Goal: Task Accomplishment & Management: Manage account settings

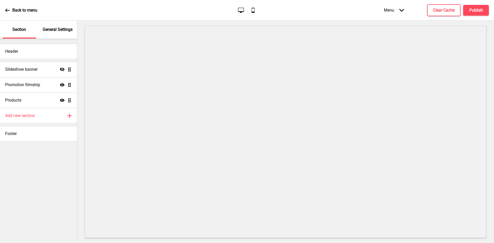
click at [59, 29] on p "General Settings" at bounding box center [58, 30] width 30 height 6
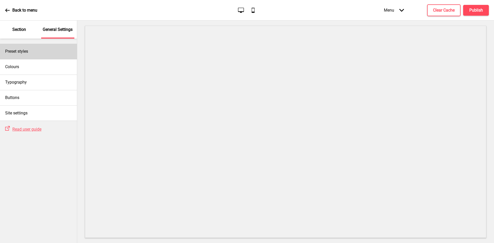
click at [26, 53] on h4 "Preset styles" at bounding box center [16, 52] width 23 height 6
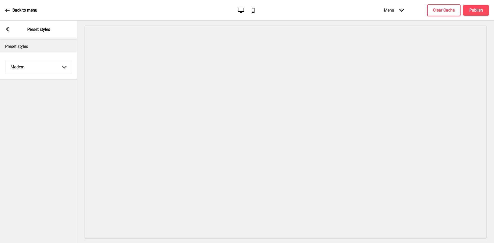
click at [31, 65] on select "Coffee Contrast Dark Earth Marine Minimalist Modern Oddle Pastel Yellow Fruits …" at bounding box center [38, 67] width 66 height 14
click at [5, 60] on select "Coffee Contrast Dark Earth Marine Minimalist Modern Oddle Pastel Yellow Fruits …" at bounding box center [38, 67] width 66 height 14
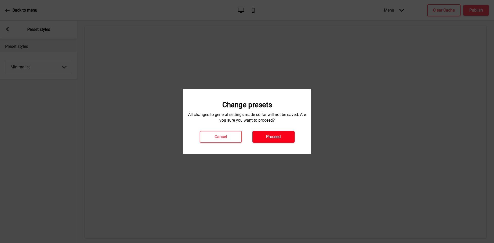
click at [282, 138] on button "Proceed" at bounding box center [273, 137] width 42 height 12
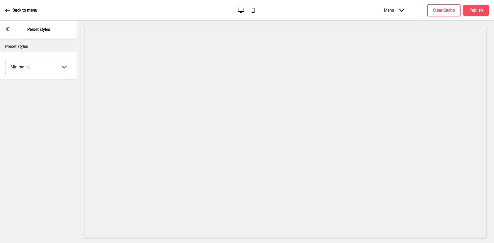
click at [36, 66] on select "Coffee Contrast Dark Earth Marine Minimalist Modern Oddle Pastel Yellow Fruits …" at bounding box center [38, 67] width 66 height 14
click at [5, 60] on select "Coffee Contrast Dark Earth Marine Minimalist Modern Oddle Pastel Yellow Fruits …" at bounding box center [38, 67] width 66 height 14
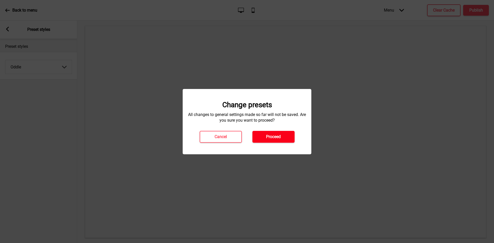
click at [266, 137] on h4 "Proceed" at bounding box center [273, 137] width 15 height 6
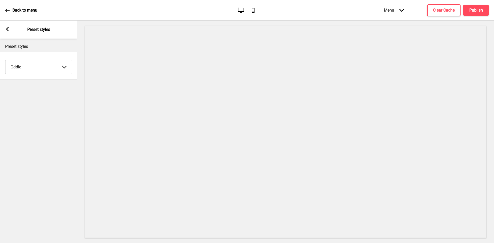
click at [28, 70] on select "Coffee Contrast Dark Earth Marine Minimalist Modern Oddle Pastel Yellow Fruits …" at bounding box center [38, 67] width 66 height 14
select select "pastel"
click at [5, 60] on select "Coffee Contrast Dark Earth Marine Minimalist Modern Oddle Pastel Yellow Fruits …" at bounding box center [38, 67] width 66 height 14
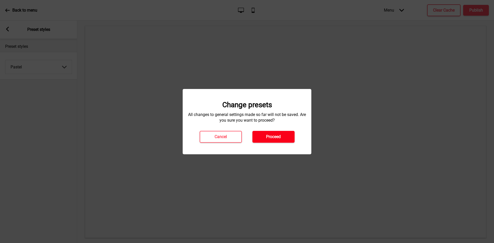
click at [269, 133] on button "Proceed" at bounding box center [273, 137] width 42 height 12
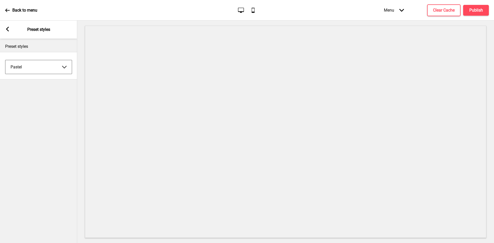
click at [30, 68] on select "Coffee Contrast Dark Earth Marine Minimalist Modern Oddle Pastel Yellow Fruits …" at bounding box center [38, 67] width 66 height 14
click at [23, 41] on div "Preset styles" at bounding box center [38, 45] width 77 height 13
click at [11, 31] on div "Arrow left Preset styles" at bounding box center [38, 30] width 77 height 18
click at [7, 30] on icon at bounding box center [7, 29] width 3 height 5
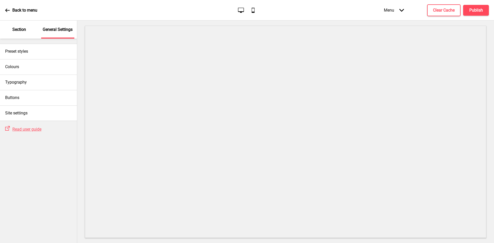
click at [28, 29] on div "Section" at bounding box center [19, 30] width 33 height 18
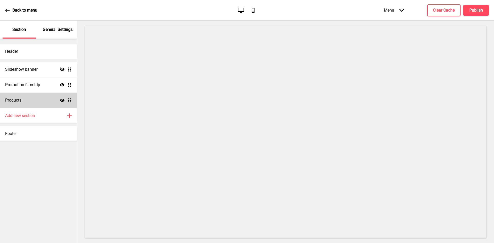
click at [48, 102] on div "Products Show Drag" at bounding box center [38, 100] width 77 height 15
select select "side"
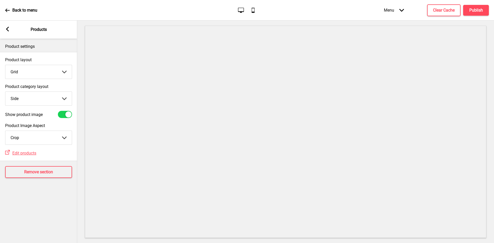
click at [63, 113] on div at bounding box center [65, 114] width 14 height 7
checkbox input "false"
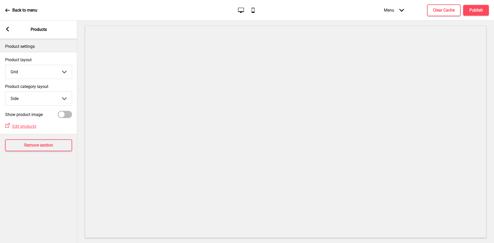
click at [7, 29] on icon at bounding box center [7, 29] width 3 height 5
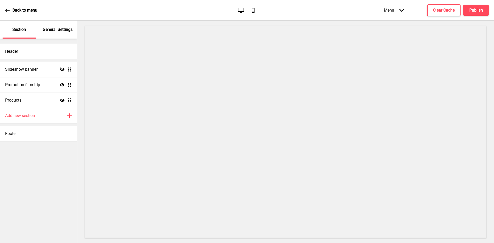
click at [55, 28] on p "General Settings" at bounding box center [58, 30] width 30 height 6
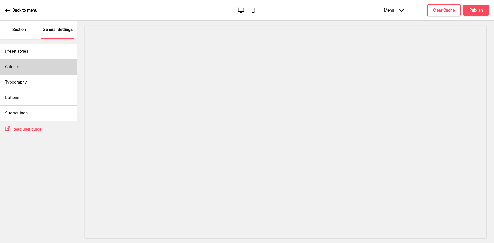
click at [35, 68] on div "Colours" at bounding box center [38, 66] width 77 height 15
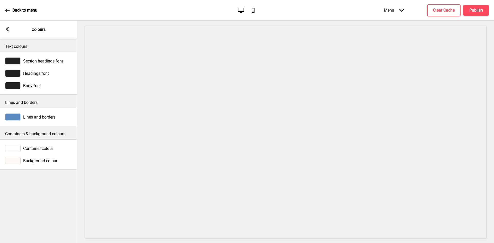
click at [12, 31] on div "Arrow left Colours" at bounding box center [38, 30] width 77 height 18
click at [6, 32] on div "Arrow left" at bounding box center [7, 30] width 5 height 6
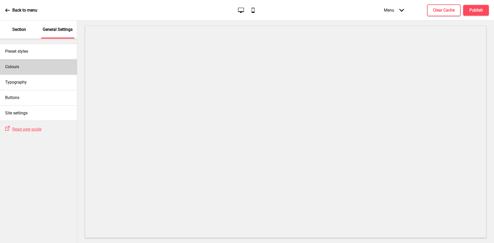
click at [33, 69] on div "Colours" at bounding box center [38, 66] width 77 height 15
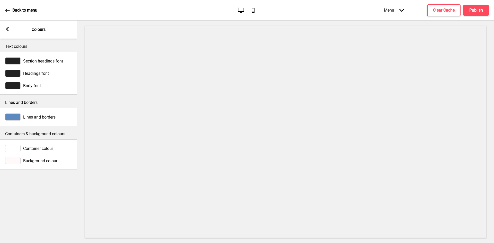
click at [8, 31] on div "Arrow left" at bounding box center [7, 30] width 5 height 6
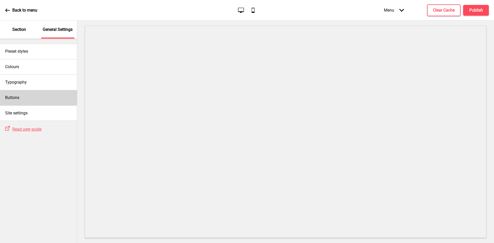
click at [28, 98] on div "Buttons" at bounding box center [38, 97] width 77 height 15
select select "square"
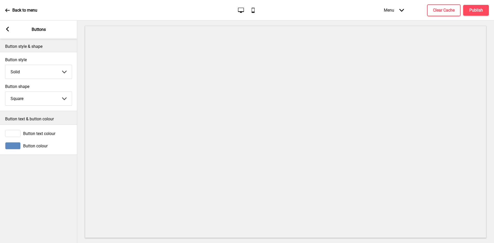
click at [10, 32] on div "Arrow left" at bounding box center [7, 30] width 5 height 6
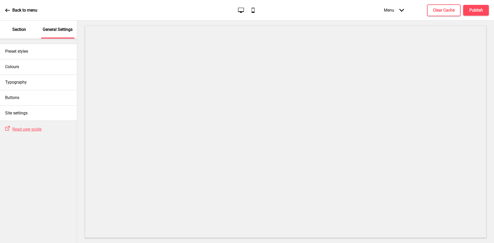
click at [21, 35] on div "Section" at bounding box center [19, 30] width 33 height 18
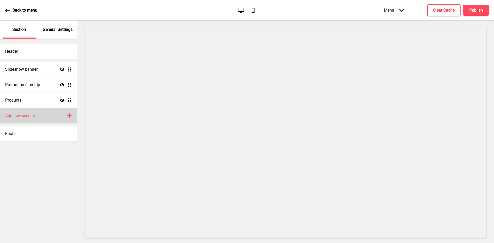
click at [43, 113] on div "Add new section Plus" at bounding box center [38, 115] width 77 height 15
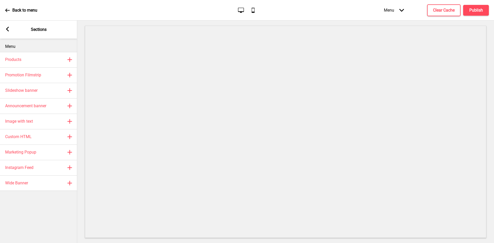
click at [8, 27] on icon at bounding box center [7, 29] width 3 height 5
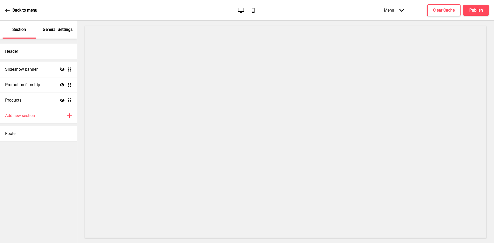
click at [60, 33] on div "General Settings" at bounding box center [57, 30] width 33 height 18
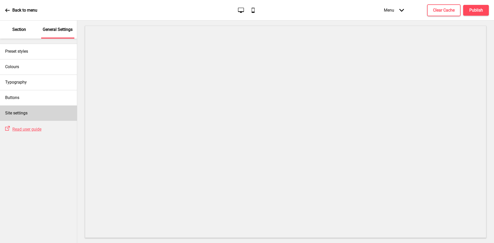
click at [26, 113] on h4 "Site settings" at bounding box center [16, 113] width 22 height 6
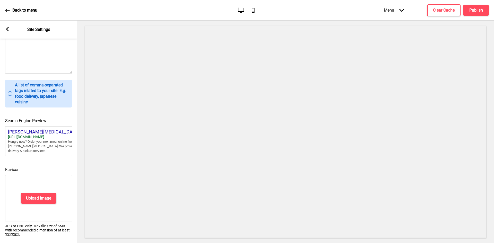
scroll to position [178, 0]
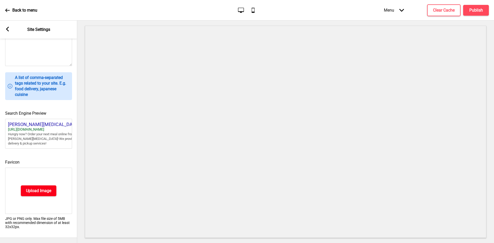
click at [40, 185] on button "Upload Image" at bounding box center [38, 190] width 35 height 11
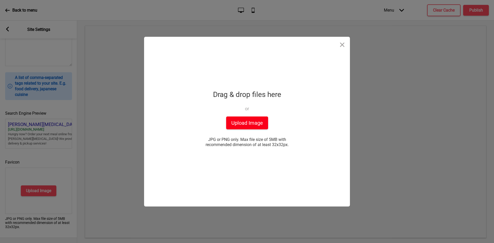
click at [243, 120] on button "Upload Image" at bounding box center [247, 122] width 42 height 13
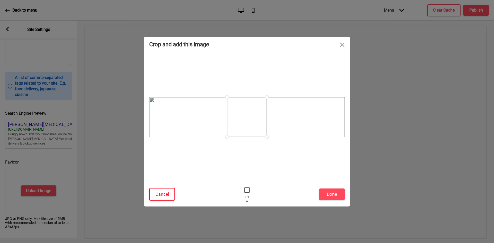
click at [170, 189] on button "Cancel" at bounding box center [162, 194] width 26 height 13
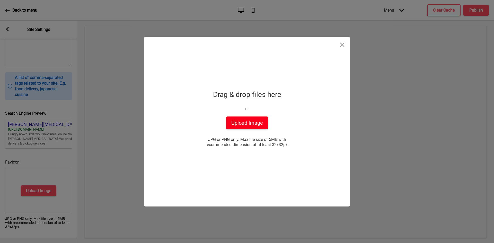
click at [246, 123] on button "Upload Image" at bounding box center [247, 122] width 42 height 13
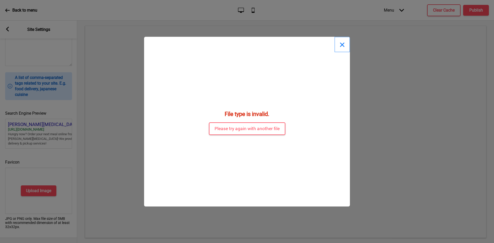
click at [342, 43] on button "Close" at bounding box center [341, 44] width 15 height 15
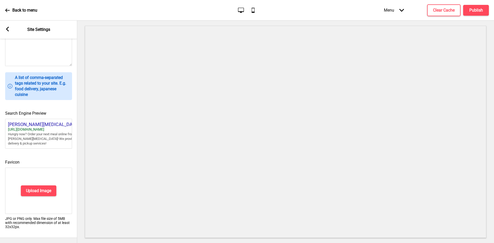
click at [8, 29] on rect at bounding box center [7, 29] width 5 height 5
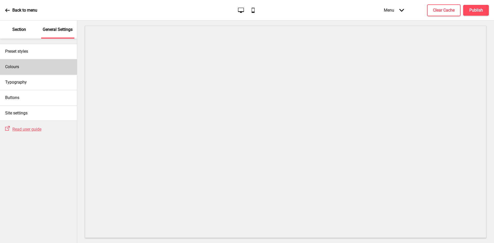
click at [32, 64] on div "Colours" at bounding box center [38, 66] width 77 height 15
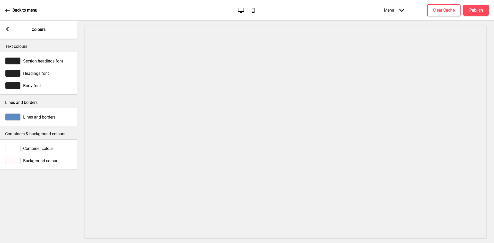
click at [44, 61] on span "Section headings font" at bounding box center [43, 61] width 40 height 5
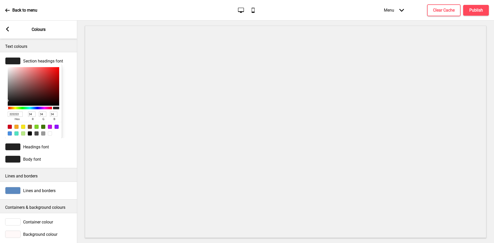
click at [14, 117] on input "222222" at bounding box center [15, 114] width 15 height 5
paste input "#9E2A2F"
type input "#9E2A2F"
type input "158"
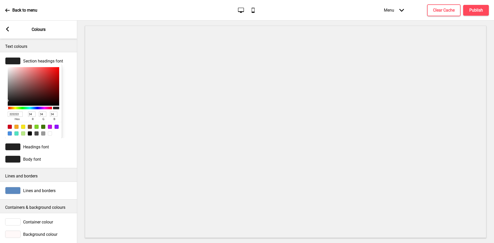
type input "42"
type input "47"
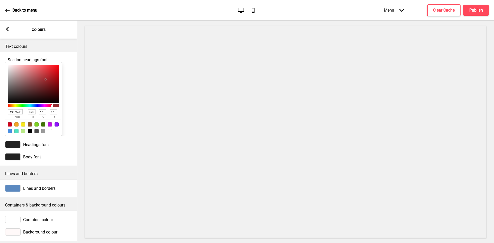
type input "9E2A2F"
click at [38, 147] on span "Headings font" at bounding box center [36, 144] width 26 height 5
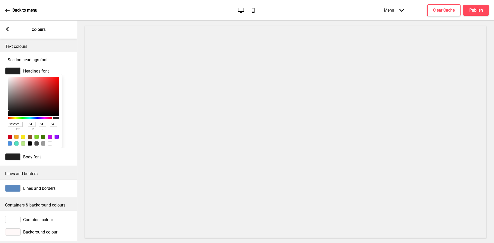
click at [14, 127] on input "222222" at bounding box center [15, 124] width 15 height 5
paste input "#D1B29D"
type input "#D1B29D"
type input "209"
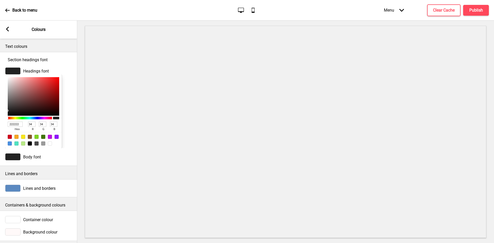
type input "178"
type input "157"
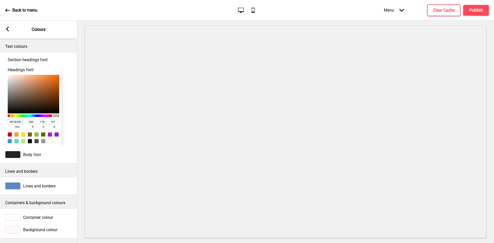
type input "D1B29D"
click at [33, 157] on span "Body font" at bounding box center [32, 154] width 18 height 5
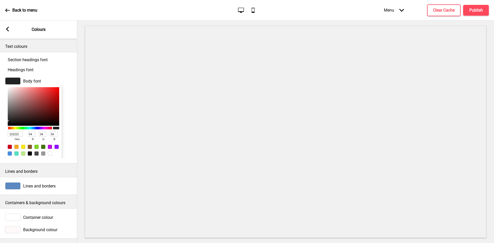
click at [17, 137] on input "222222" at bounding box center [15, 134] width 15 height 5
paste input "#333333"
type input "#333333"
type input "51"
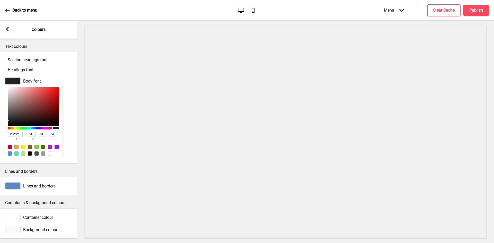
type input "51"
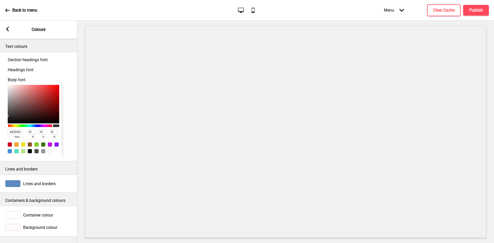
type input "333333"
click at [33, 186] on span "Lines and borders" at bounding box center [39, 183] width 32 height 5
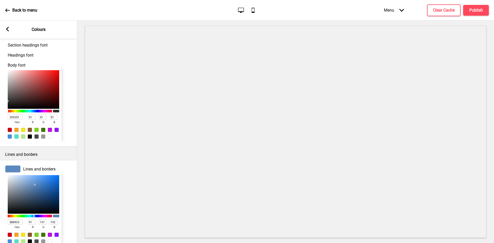
scroll to position [51, 0]
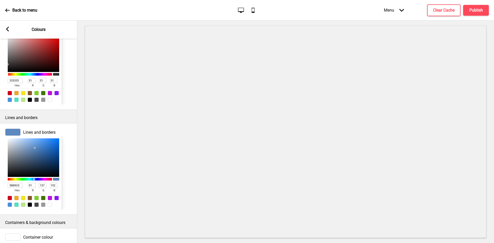
click at [19, 188] on input "5B89C0" at bounding box center [15, 185] width 15 height 5
paste input "#D1D1D1"
type input "#D1D1D1"
type input "209"
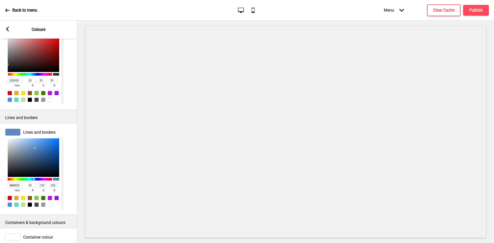
type input "209"
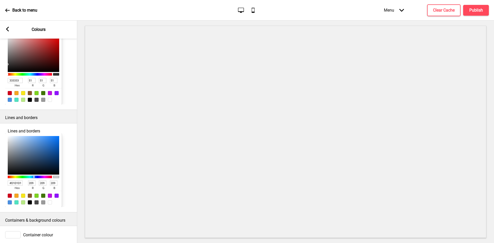
type input "D1D1D1"
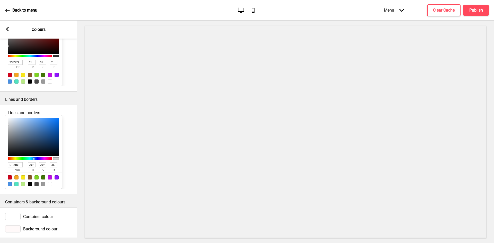
scroll to position [106, 0]
click at [34, 214] on span "Container colour" at bounding box center [38, 216] width 30 height 5
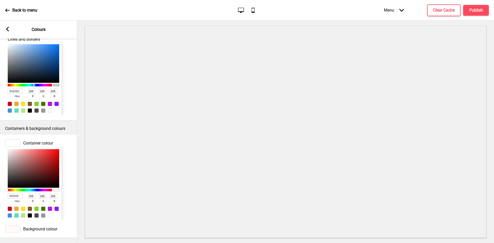
scroll to position [183, 0]
click at [17, 199] on input "FFFFFF" at bounding box center [15, 196] width 15 height 5
paste input "#F9F9F9"
type input "#F9F9F9"
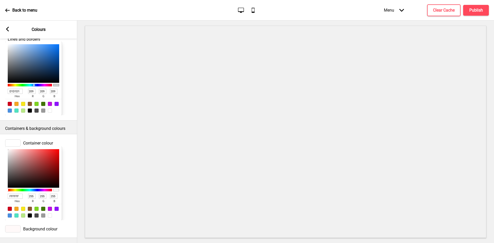
type input "249"
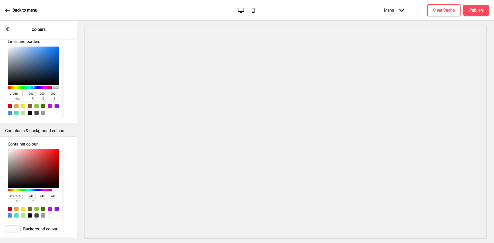
type input "F9F9F9"
click at [25, 226] on span "Background colour" at bounding box center [40, 228] width 34 height 5
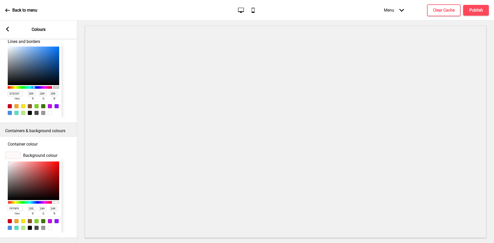
click at [18, 206] on input "FFF9F9" at bounding box center [15, 208] width 15 height 5
paste input "5F1E1"
type input "F5F1E1"
type input "245"
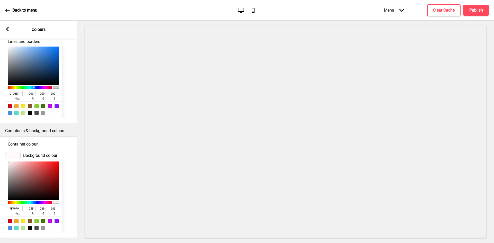
type input "241"
type input "225"
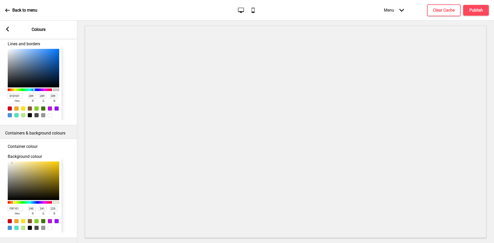
click at [17, 206] on input "F5F1E1" at bounding box center [15, 208] width 15 height 5
paste input "FFFFF"
type input "FFFFFF"
type input "255"
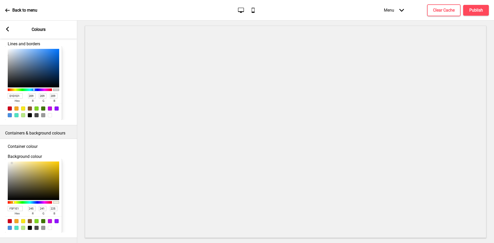
type input "255"
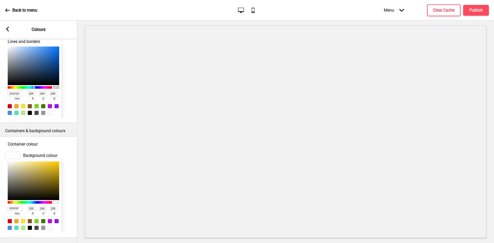
type input "FFFFFF"
click at [8, 30] on icon at bounding box center [7, 29] width 3 height 5
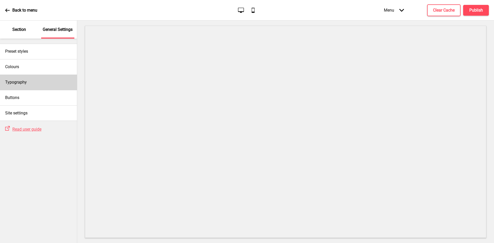
click at [45, 81] on div "Typography" at bounding box center [38, 82] width 77 height 15
select select "Roboto"
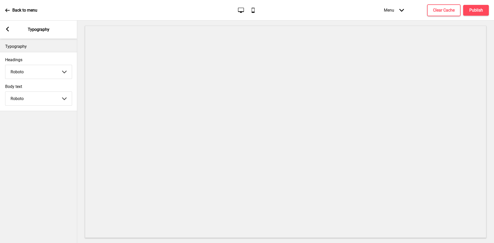
click at [10, 32] on div "Arrow left Typography" at bounding box center [38, 30] width 77 height 18
click at [8, 30] on rect at bounding box center [7, 29] width 5 height 5
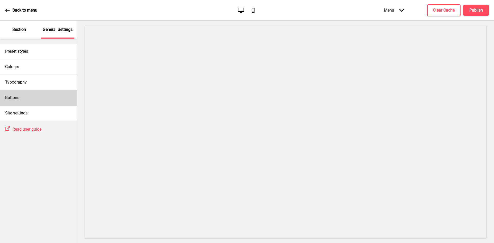
click at [23, 98] on div "Buttons" at bounding box center [38, 97] width 77 height 15
select select "square"
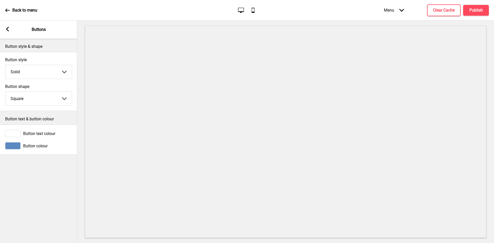
click at [25, 147] on span "Button colour" at bounding box center [35, 145] width 24 height 5
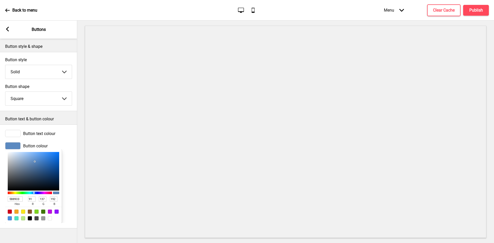
click at [29, 143] on span "Button colour" at bounding box center [35, 145] width 24 height 5
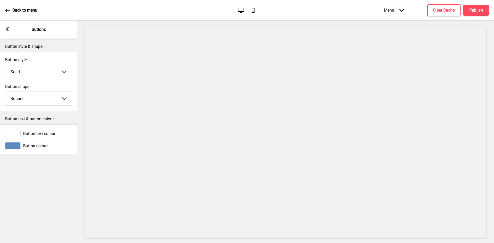
click at [34, 147] on span "Button colour" at bounding box center [35, 145] width 24 height 5
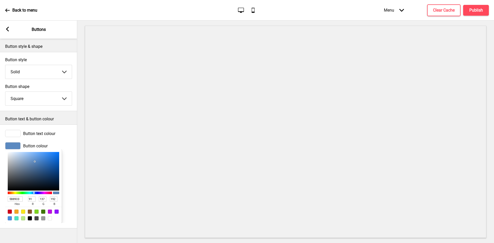
click at [15, 202] on input "5B89C0" at bounding box center [15, 198] width 15 height 5
paste input "9E2A2F"
type input "9E2A2F"
type input "158"
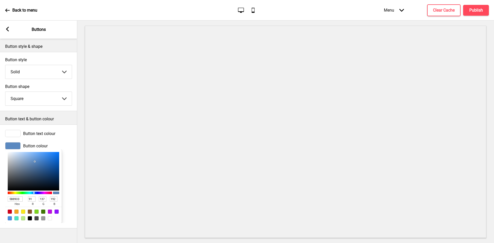
type input "42"
type input "47"
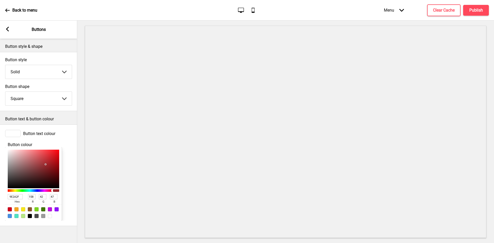
type input "9E2A2F"
click at [42, 132] on span "Button text colour" at bounding box center [39, 133] width 32 height 5
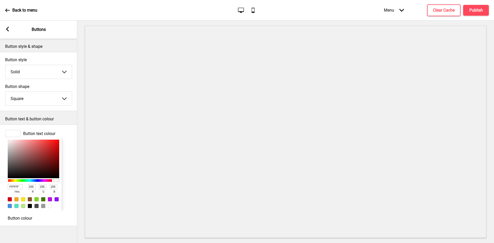
click at [15, 189] on input "FFFFFF" at bounding box center [15, 186] width 15 height 5
click at [7, 30] on icon at bounding box center [7, 29] width 3 height 5
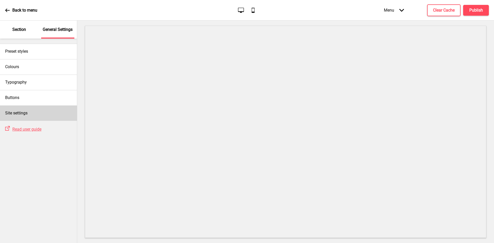
click at [21, 111] on h4 "Site settings" at bounding box center [16, 113] width 22 height 6
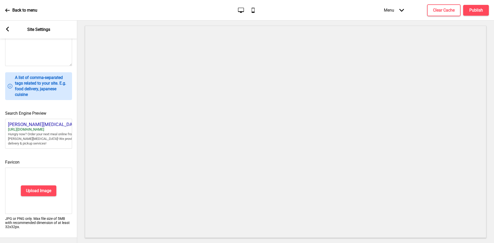
scroll to position [178, 0]
click at [6, 28] on rect at bounding box center [7, 29] width 5 height 5
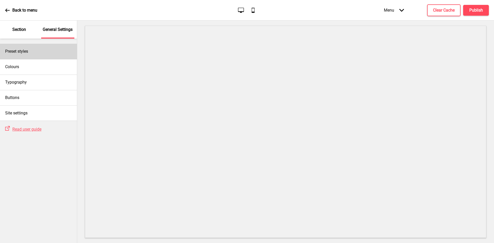
click at [27, 52] on h4 "Preset styles" at bounding box center [16, 52] width 23 height 6
select select "Custom"
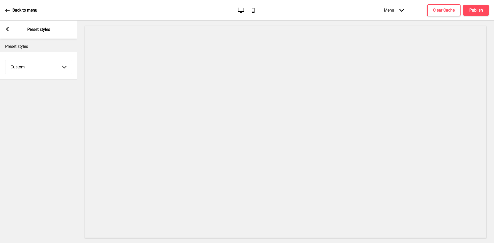
click at [27, 64] on select "Coffee Contrast Dark Earth Marine Minimalist Modern Oddle Pastel Yellow Fruits …" at bounding box center [38, 67] width 66 height 14
click at [7, 33] on div "Arrow left Preset styles" at bounding box center [38, 30] width 77 height 18
click at [2, 29] on div "Arrow left Preset styles" at bounding box center [38, 30] width 77 height 18
click at [6, 30] on rect at bounding box center [7, 29] width 5 height 5
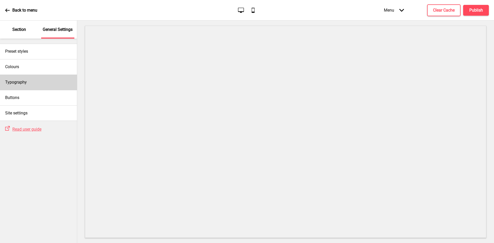
click at [30, 79] on div "Typography" at bounding box center [38, 82] width 77 height 15
select select "Roboto"
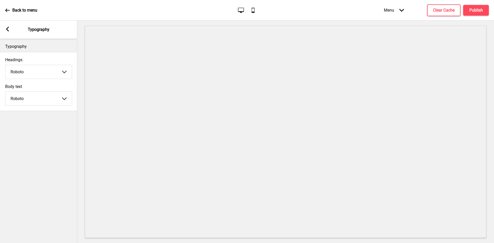
click at [8, 32] on div "Arrow left" at bounding box center [7, 30] width 5 height 6
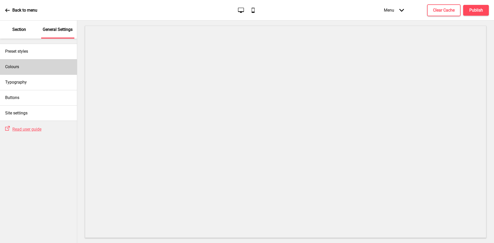
click at [29, 68] on div "Colours" at bounding box center [38, 66] width 77 height 15
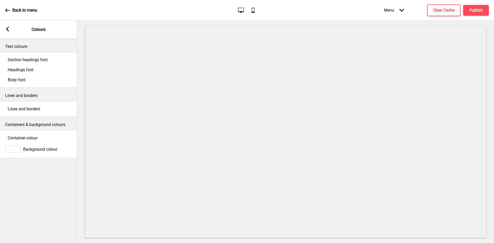
click at [8, 28] on icon at bounding box center [7, 29] width 3 height 5
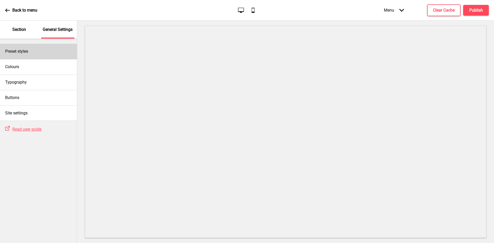
click at [38, 54] on div "Preset styles" at bounding box center [38, 51] width 77 height 15
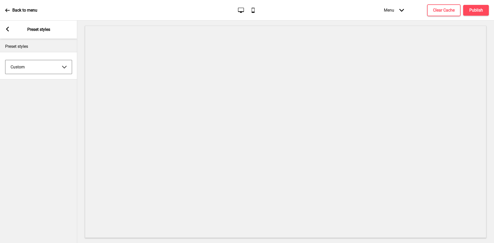
click at [40, 65] on select "Coffee Contrast Dark Earth Marine Minimalist Modern Oddle Pastel Yellow Fruits …" at bounding box center [38, 67] width 66 height 14
click at [5, 60] on select "Coffee Contrast Dark Earth Marine Minimalist Modern Oddle Pastel Yellow Fruits …" at bounding box center [38, 67] width 66 height 14
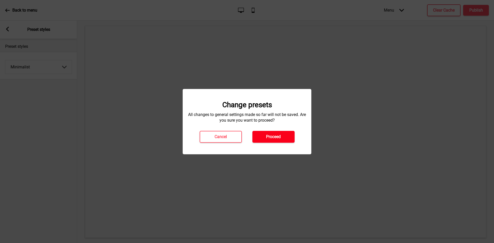
click at [271, 132] on button "Proceed" at bounding box center [273, 137] width 42 height 12
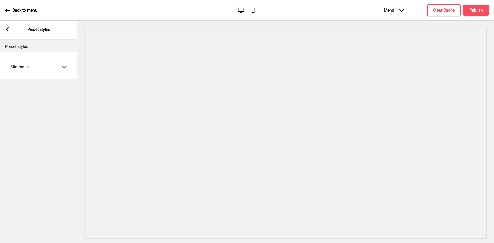
click at [26, 64] on select "Coffee Contrast Dark Earth Marine Minimalist Modern Oddle Pastel Yellow Fruits …" at bounding box center [38, 67] width 66 height 14
click at [5, 60] on select "Coffee Contrast Dark Earth Marine Minimalist Modern Oddle Pastel Yellow Fruits …" at bounding box center [38, 67] width 66 height 14
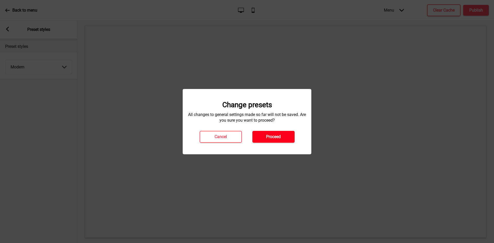
click at [265, 133] on button "Proceed" at bounding box center [273, 137] width 42 height 12
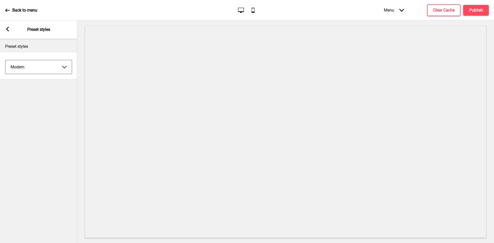
click at [38, 67] on select "Coffee Contrast Dark Earth Marine Minimalist Modern Oddle Pastel Yellow Fruits …" at bounding box center [38, 67] width 66 height 14
click at [5, 60] on select "Coffee Contrast Dark Earth Marine Minimalist Modern Oddle Pastel Yellow Fruits …" at bounding box center [38, 67] width 66 height 14
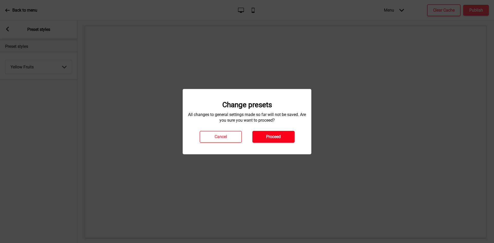
click at [266, 132] on button "Proceed" at bounding box center [273, 137] width 42 height 12
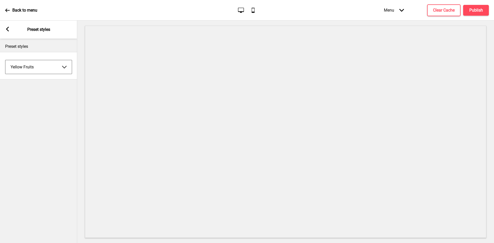
click at [35, 64] on select "Coffee Contrast Dark Earth Marine Minimalist Modern Oddle Pastel Yellow Fruits …" at bounding box center [38, 67] width 66 height 14
click at [5, 60] on select "Coffee Contrast Dark Earth Marine Minimalist Modern Oddle Pastel Yellow Fruits …" at bounding box center [38, 67] width 66 height 14
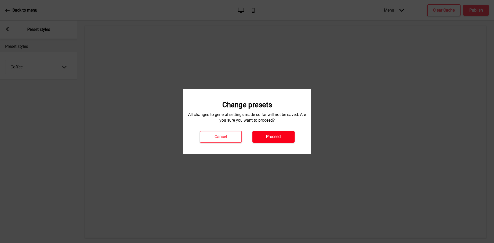
click at [265, 133] on button "Proceed" at bounding box center [273, 137] width 42 height 12
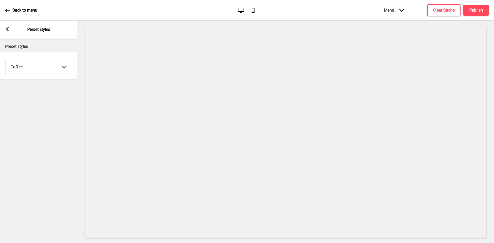
click at [38, 66] on select "Coffee Contrast Dark Earth Marine Minimalist Modern Oddle Pastel Yellow Fruits …" at bounding box center [38, 67] width 66 height 14
click at [5, 60] on select "Coffee Contrast Dark Earth Marine Minimalist Modern Oddle Pastel Yellow Fruits …" at bounding box center [38, 67] width 66 height 14
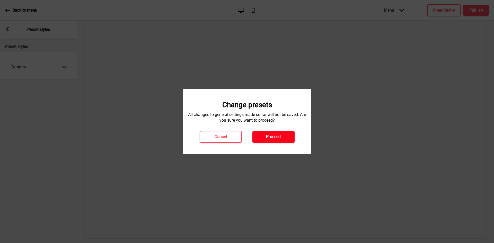
click at [266, 139] on h4 "Proceed" at bounding box center [273, 137] width 15 height 6
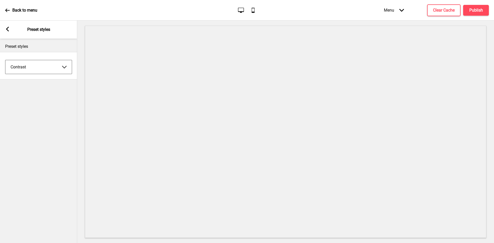
click at [33, 69] on select "Coffee Contrast Dark Earth Marine Minimalist Modern Oddle Pastel Yellow Fruits …" at bounding box center [38, 67] width 66 height 14
select select "earth"
click at [5, 60] on select "Coffee Contrast Dark Earth Marine Minimalist Modern Oddle Pastel Yellow Fruits …" at bounding box center [38, 67] width 66 height 14
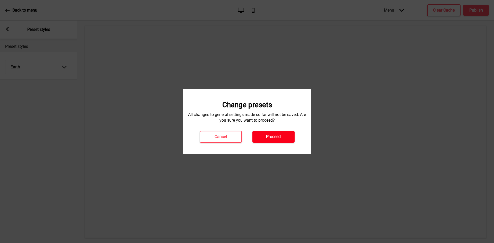
click at [270, 135] on h4 "Proceed" at bounding box center [273, 137] width 15 height 6
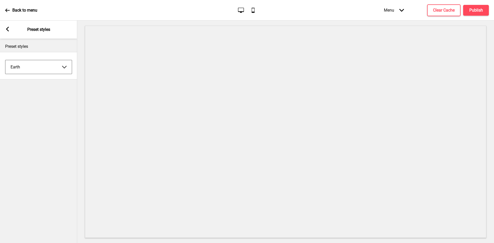
click at [7, 35] on div "Arrow left Preset styles" at bounding box center [38, 30] width 77 height 18
click at [4, 33] on div "Arrow left Preset styles" at bounding box center [38, 30] width 77 height 18
click at [8, 29] on rect at bounding box center [7, 29] width 5 height 5
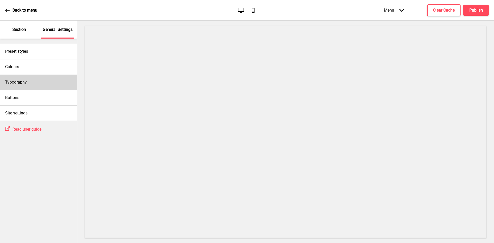
click at [18, 83] on h4 "Typography" at bounding box center [16, 82] width 22 height 6
select select "Lora"
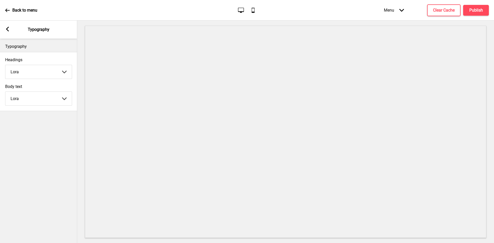
click at [29, 71] on select "Abhaya Libre Abril Fatface Adobe Garamond Pro Arimo Arsenal Arvo Berkshire Swas…" at bounding box center [38, 72] width 66 height 14
click at [5, 65] on select "Abhaya Libre Abril Fatface Adobe Garamond Pro Arimo Arsenal Arvo Berkshire Swas…" at bounding box center [38, 72] width 66 height 14
click at [57, 71] on select "Abhaya Libre Abril Fatface Adobe Garamond Pro Arimo Arsenal Arvo Berkshire Swas…" at bounding box center [38, 72] width 66 height 14
click at [5, 65] on select "Abhaya Libre Abril Fatface Adobe Garamond Pro Arimo Arsenal Arvo Berkshire Swas…" at bounding box center [38, 72] width 66 height 14
click at [53, 69] on select "Abhaya Libre Abril Fatface Adobe Garamond Pro Arimo Arsenal Arvo Berkshire Swas…" at bounding box center [38, 72] width 66 height 14
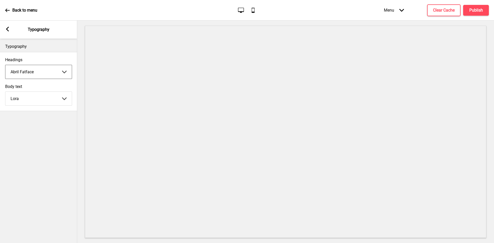
click at [5, 65] on select "Abhaya Libre Abril Fatface Adobe Garamond Pro Arimo Arsenal Arvo Berkshire Swas…" at bounding box center [38, 72] width 66 height 14
click at [53, 75] on select "Abhaya Libre Abril Fatface Adobe Garamond Pro Arimo Arsenal Arvo Berkshire Swas…" at bounding box center [38, 72] width 66 height 14
select select "Cabin"
click at [5, 65] on select "Abhaya Libre Abril Fatface Adobe Garamond Pro Arimo Arsenal Arvo Berkshire Swas…" at bounding box center [38, 72] width 66 height 14
click at [37, 95] on select "Abhaya Libre Abril Fatface Adobe Garamond Pro Arimo Arsenal Arvo Berkshire Swas…" at bounding box center [38, 99] width 66 height 14
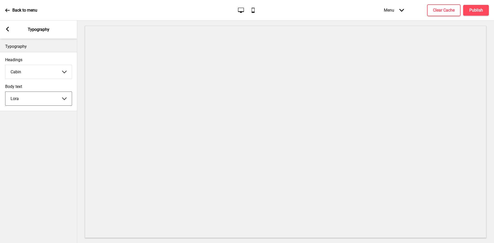
click at [5, 92] on select "Abhaya Libre Abril Fatface Adobe Garamond Pro Arimo Arsenal Arvo Berkshire Swas…" at bounding box center [38, 99] width 66 height 14
click at [49, 99] on select "Abhaya Libre Abril Fatface Adobe Garamond Pro Arimo Arsenal Arvo Berkshire Swas…" at bounding box center [38, 99] width 66 height 14
click at [5, 92] on select "Abhaya Libre Abril Fatface Adobe Garamond Pro Arimo Arsenal Arvo Berkshire Swas…" at bounding box center [38, 99] width 66 height 14
click at [47, 98] on select "Abhaya Libre Abril Fatface Adobe Garamond Pro Arimo Arsenal Arvo Berkshire Swas…" at bounding box center [38, 99] width 66 height 14
click at [5, 92] on select "Abhaya Libre Abril Fatface Adobe Garamond Pro Arimo Arsenal Arvo Berkshire Swas…" at bounding box center [38, 99] width 66 height 14
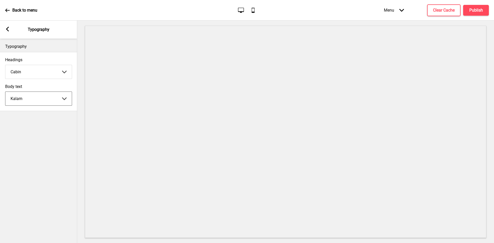
click at [56, 97] on select "Abhaya Libre Abril Fatface Adobe Garamond Pro Arimo Arsenal Arvo Berkshire Swas…" at bounding box center [38, 99] width 66 height 14
click at [40, 103] on select "Abhaya Libre Abril Fatface Adobe Garamond Pro Arimo Arsenal Arvo Berkshire Swas…" at bounding box center [38, 99] width 66 height 14
select select "Cabin"
click at [5, 92] on select "Abhaya Libre Abril Fatface Adobe Garamond Pro Arimo Arsenal Arvo Berkshire Swas…" at bounding box center [38, 99] width 66 height 14
click at [49, 151] on div "Typography Headings Cabin Abhaya Libre Abril Fatface Adobe Garamond Pro Arimo A…" at bounding box center [38, 141] width 77 height 204
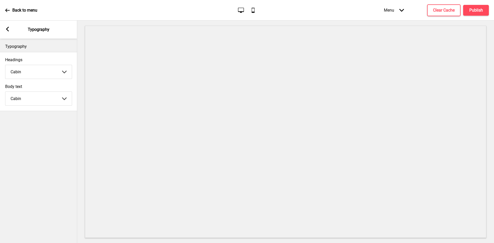
click at [9, 30] on rect at bounding box center [7, 29] width 5 height 5
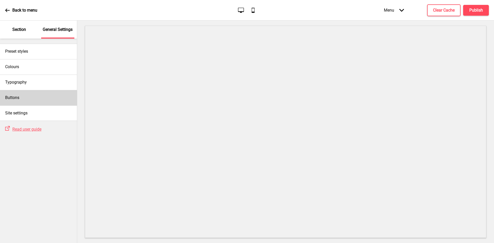
click at [33, 95] on div "Buttons" at bounding box center [38, 97] width 77 height 15
select select "square"
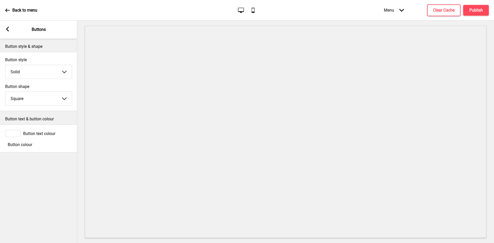
click at [52, 72] on select "Solid Outline Raised" at bounding box center [38, 72] width 66 height 14
click at [7, 31] on rect at bounding box center [7, 29] width 5 height 5
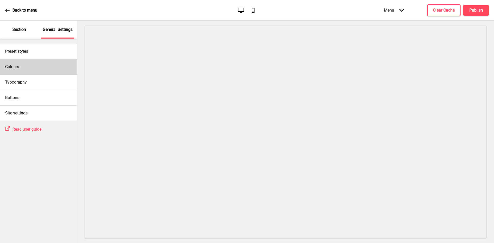
click at [20, 63] on div "Colours" at bounding box center [38, 66] width 77 height 15
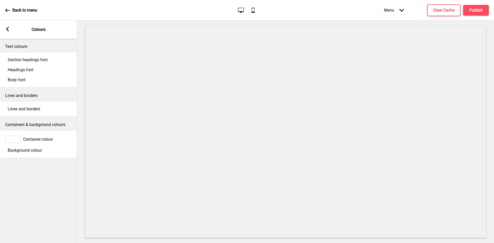
click at [8, 30] on rect at bounding box center [7, 29] width 5 height 5
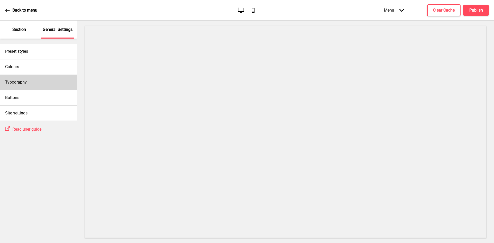
click at [25, 81] on h4 "Typography" at bounding box center [16, 82] width 22 height 6
select select "Cabin"
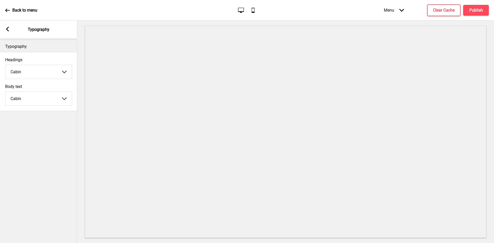
click at [8, 23] on div "Arrow left Typography" at bounding box center [38, 30] width 77 height 18
click at [7, 30] on icon at bounding box center [7, 29] width 3 height 5
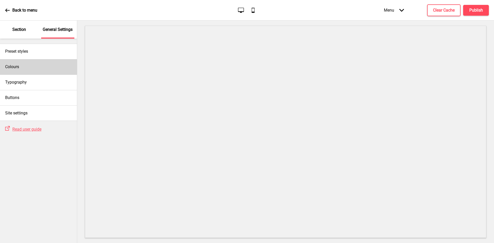
click at [27, 68] on div "Colours" at bounding box center [38, 66] width 77 height 15
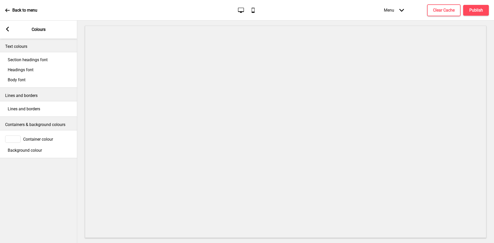
click at [11, 31] on div "Arrow left Colours" at bounding box center [38, 30] width 77 height 18
click at [5, 31] on rect at bounding box center [7, 29] width 5 height 5
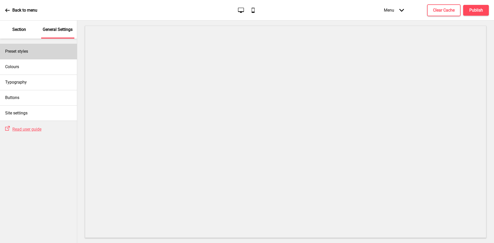
click at [28, 54] on h4 "Preset styles" at bounding box center [16, 52] width 23 height 6
select select "Custom"
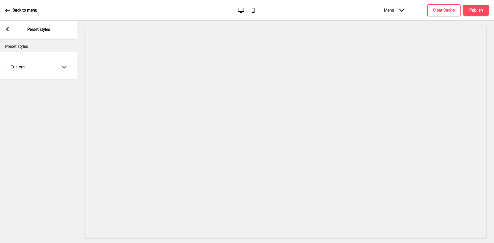
click at [8, 29] on rect at bounding box center [7, 29] width 5 height 5
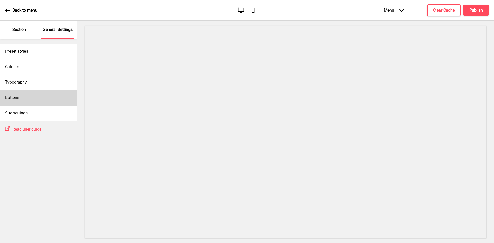
click at [26, 95] on div "Buttons" at bounding box center [38, 97] width 77 height 15
select select "square"
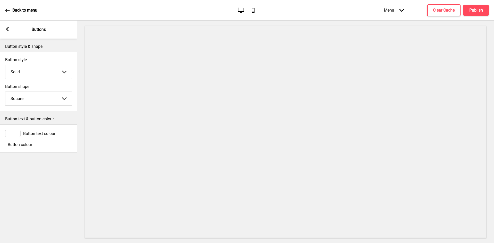
click at [31, 134] on span "Button text colour" at bounding box center [39, 133] width 32 height 5
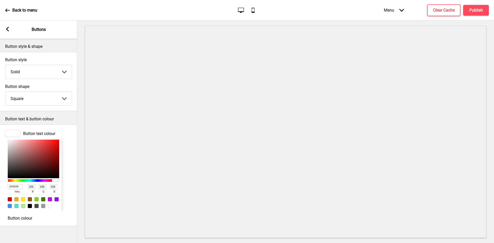
click at [20, 189] on input "FFFFFF" at bounding box center [15, 186] width 15 height 5
click at [32, 221] on span "Button colour" at bounding box center [20, 218] width 24 height 5
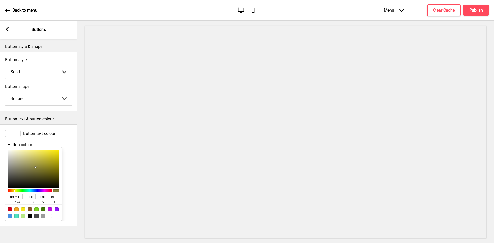
click at [21, 199] on input "8D8741" at bounding box center [15, 196] width 15 height 5
paste input "9E2A2F"
type input "9E2A2F"
type input "158"
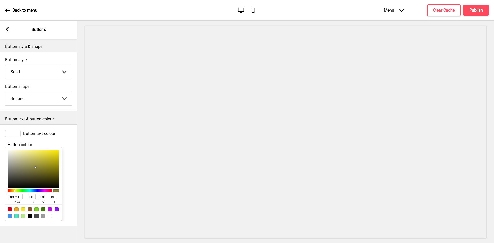
type input "42"
type input "47"
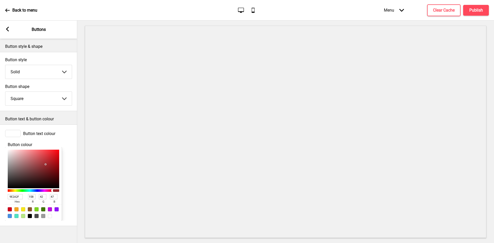
type input "9E2A2F"
click at [7, 30] on icon at bounding box center [7, 29] width 3 height 5
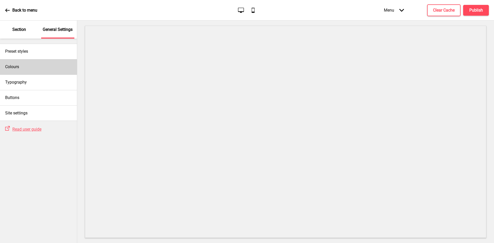
click at [29, 69] on div "Colours" at bounding box center [38, 66] width 77 height 15
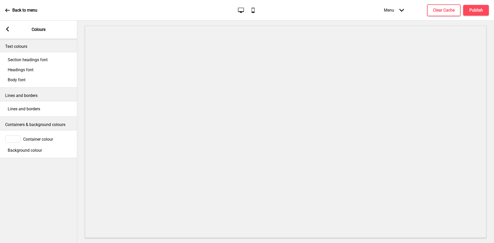
click at [40, 61] on span "Section headings font" at bounding box center [28, 59] width 40 height 5
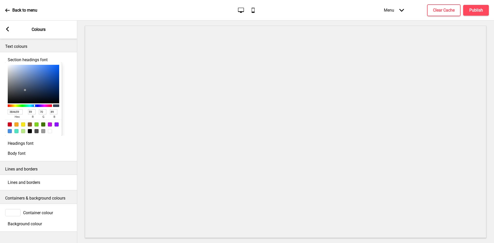
click at [16, 114] on input "3B4659" at bounding box center [15, 111] width 15 height 5
paste input "9E2A2F"
type input "9E2A2F"
type input "158"
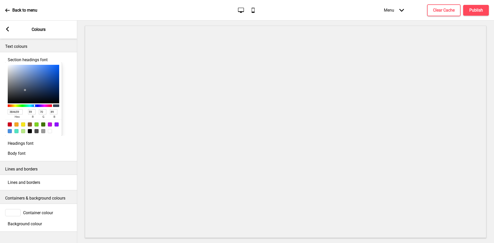
type input "42"
type input "47"
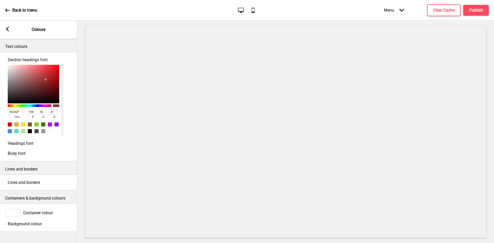
type input "9E2A2F"
click at [31, 146] on span "Headings font" at bounding box center [21, 143] width 26 height 5
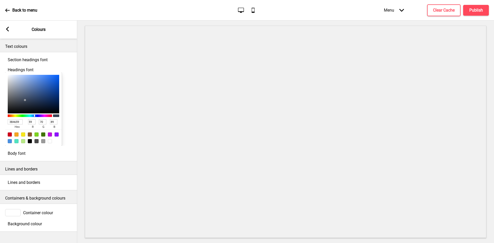
click at [16, 124] on input "3B4659" at bounding box center [15, 121] width 15 height 5
paste input "D1B29D"
type input "D1B29D"
type input "209"
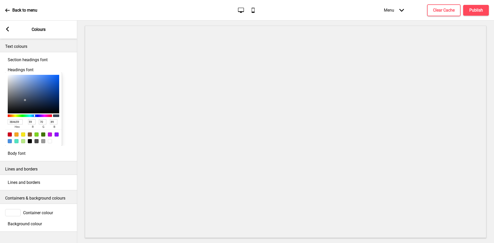
type input "178"
type input "157"
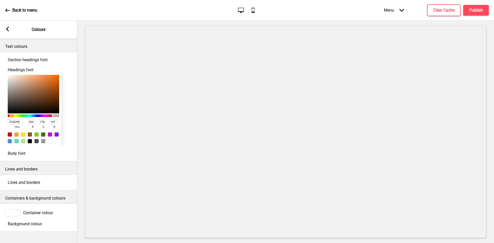
type input "D1B29D"
click at [25, 156] on span "Body font" at bounding box center [17, 153] width 18 height 5
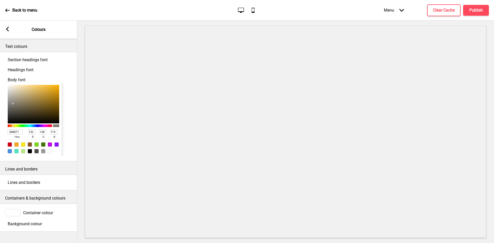
click at [21, 134] on input "848077" at bounding box center [15, 131] width 15 height 5
paste input "333333"
type input "333333"
type input "51"
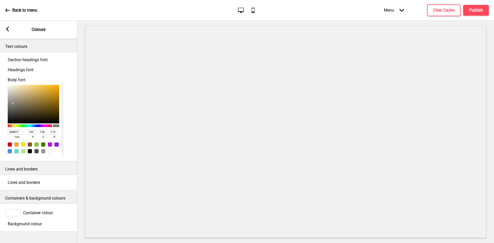
type input "51"
type input "333333"
click at [33, 72] on span "Headings font" at bounding box center [21, 69] width 26 height 5
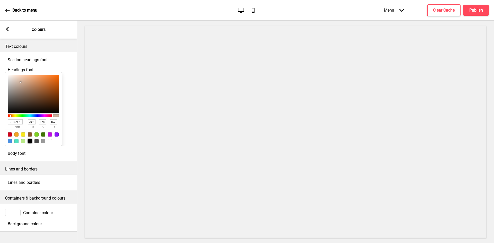
click at [28, 143] on div at bounding box center [30, 141] width 4 height 4
type input "000000"
type input "0"
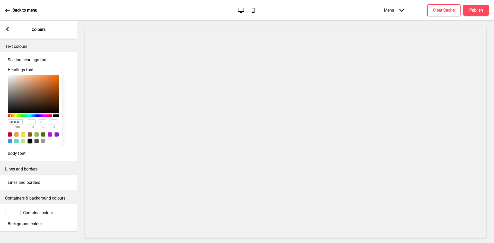
scroll to position [21, 0]
click at [35, 177] on div "Lines and borders" at bounding box center [38, 182] width 77 height 10
click at [34, 182] on span "Lines and borders" at bounding box center [24, 182] width 32 height 5
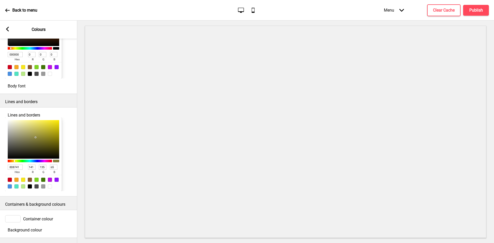
scroll to position [98, 0]
click at [16, 168] on input "8D8741" at bounding box center [15, 167] width 15 height 5
paste input "D1D1D"
type input "D1D1D1"
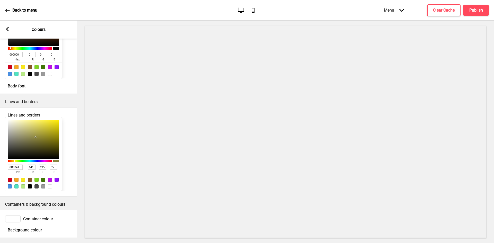
type input "209"
type input "D1D1D1"
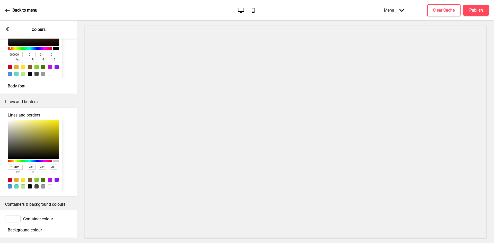
click at [28, 216] on span "Container colour" at bounding box center [38, 218] width 30 height 5
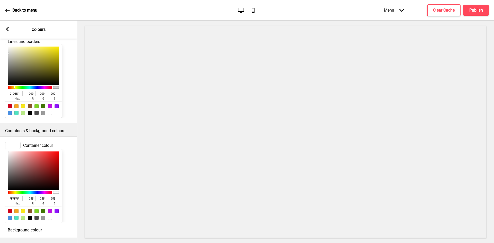
scroll to position [191, 0]
click at [34, 143] on span "Container colour" at bounding box center [38, 145] width 30 height 5
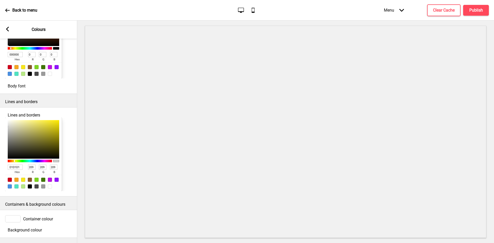
scroll to position [106, 0]
click at [32, 227] on span "Background colour" at bounding box center [25, 229] width 34 height 5
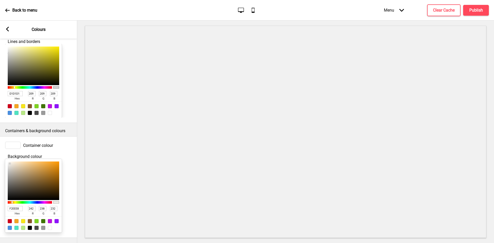
scroll to position [191, 0]
click at [48, 226] on div at bounding box center [50, 228] width 4 height 4
type input "FFFFFF"
type input "255"
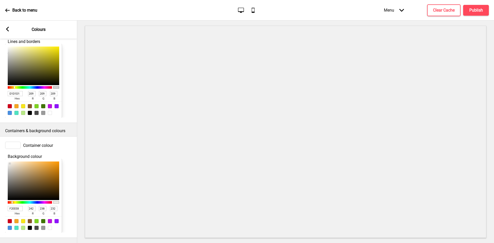
type input "255"
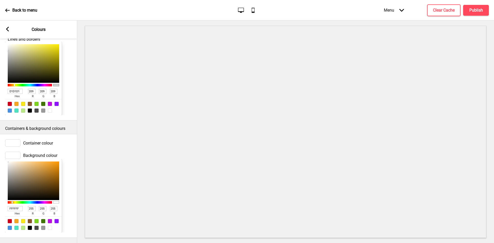
click at [36, 141] on span "Container colour" at bounding box center [38, 143] width 30 height 5
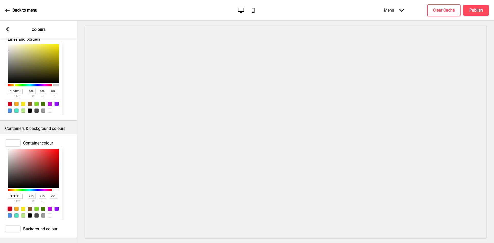
click at [10, 207] on div at bounding box center [10, 209] width 4 height 4
type input "D0021B"
type input "208"
type input "2"
type input "27"
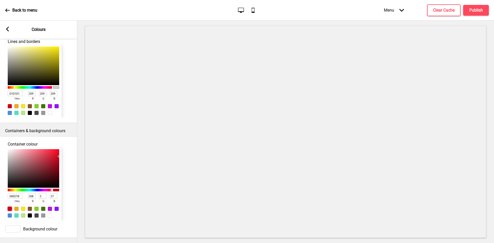
click at [10, 207] on div at bounding box center [10, 209] width 4 height 4
click at [16, 207] on div at bounding box center [16, 209] width 4 height 4
type input "F5A623"
type input "245"
type input "166"
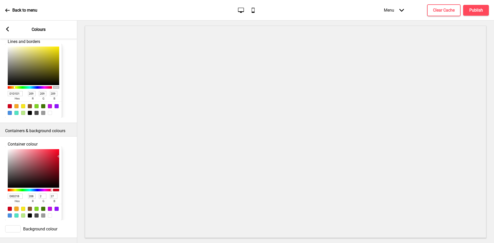
type input "35"
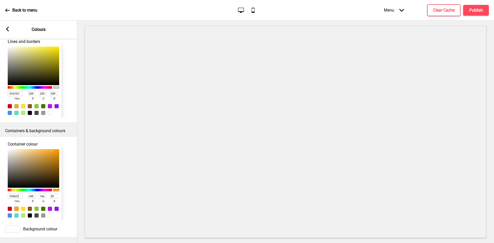
click at [48, 213] on div at bounding box center [50, 215] width 4 height 4
type input "FFFFFF"
type input "255"
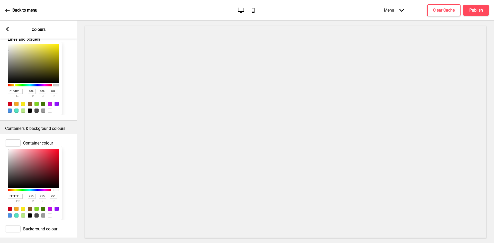
click at [40, 226] on span "Background colour" at bounding box center [40, 228] width 34 height 5
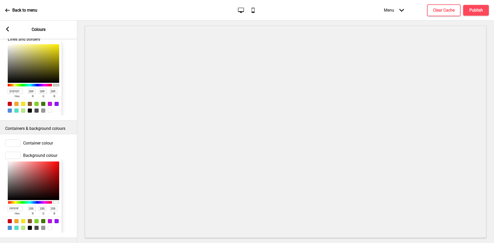
click at [25, 141] on span "Container colour" at bounding box center [38, 143] width 30 height 5
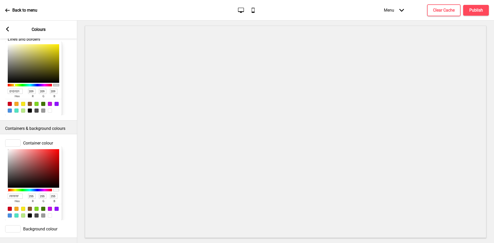
click at [16, 194] on input "FFFFFF" at bounding box center [15, 196] width 15 height 5
paste input "9F9F9"
type input "F9F9F9"
type input "249"
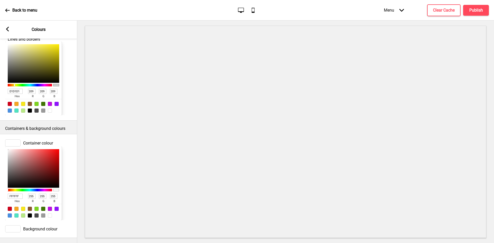
type input "249"
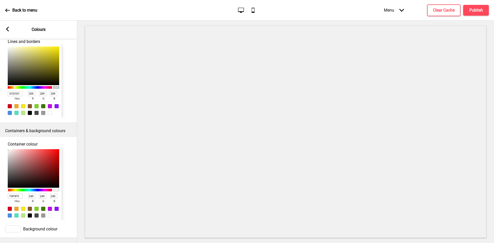
type input "F9F9F9"
click at [6, 28] on rect at bounding box center [7, 29] width 5 height 5
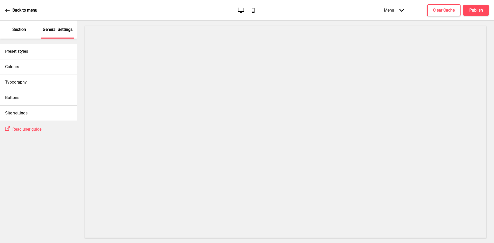
click at [13, 29] on p "Section" at bounding box center [19, 30] width 14 height 6
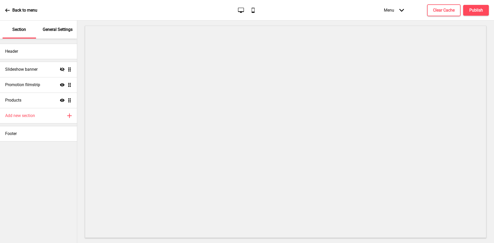
click at [50, 29] on p "General Settings" at bounding box center [58, 30] width 30 height 6
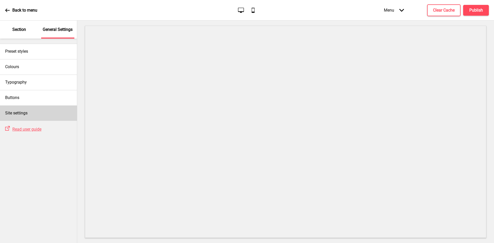
click at [16, 114] on h4 "Site settings" at bounding box center [16, 113] width 22 height 6
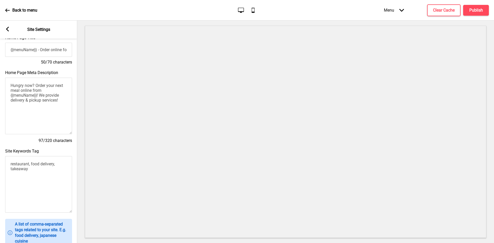
scroll to position [178, 0]
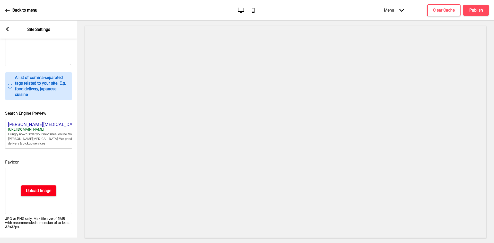
click at [38, 188] on h4 "Upload Image" at bounding box center [38, 191] width 25 height 6
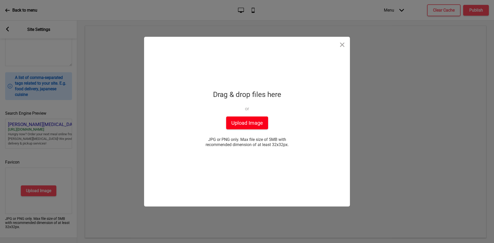
click at [236, 123] on button "Upload Image" at bounding box center [247, 122] width 42 height 13
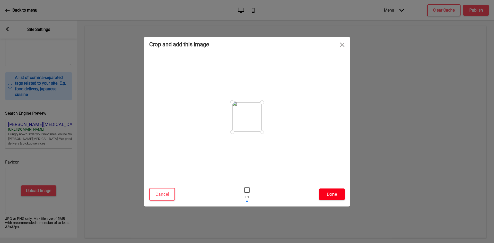
click at [336, 193] on button "Done" at bounding box center [332, 194] width 26 height 12
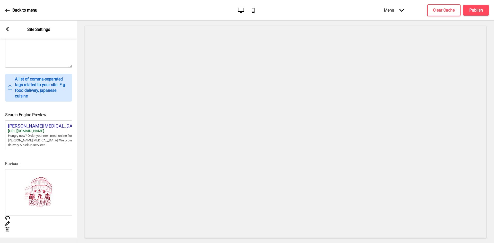
scroll to position [170, 0]
click at [440, 11] on h4 "Clear Cache" at bounding box center [444, 10] width 22 height 6
click at [473, 8] on h4 "Publish" at bounding box center [476, 10] width 14 height 6
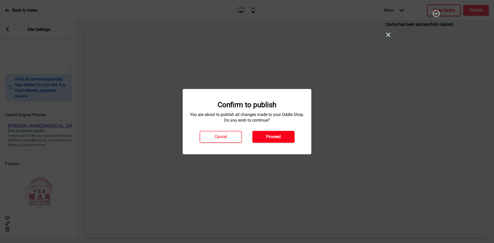
click at [278, 136] on h4 "Proceed" at bounding box center [273, 137] width 15 height 6
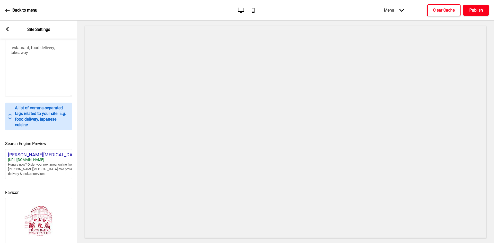
scroll to position [42, 0]
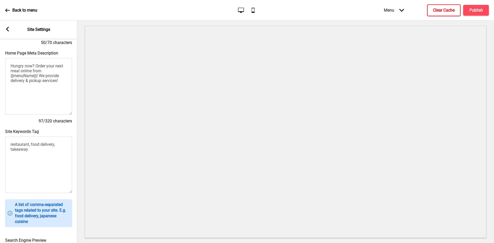
click at [10, 29] on div "Arrow left Site Settings" at bounding box center [38, 30] width 77 height 18
click at [8, 29] on rect at bounding box center [7, 29] width 5 height 5
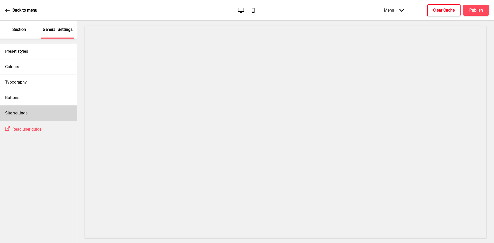
click at [30, 110] on div "Site settings" at bounding box center [38, 112] width 77 height 15
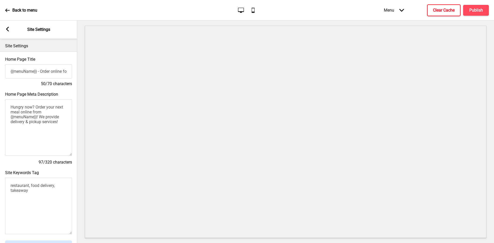
scroll to position [0, 0]
click at [40, 102] on textarea "Hungry now? Order your next meal online from {{menuName}}! We provide delivery …" at bounding box center [38, 128] width 67 height 57
click at [40, 115] on textarea "Hungry now? Order your next meal online from {{menuName}}! We provide delivery …" at bounding box center [38, 128] width 67 height 57
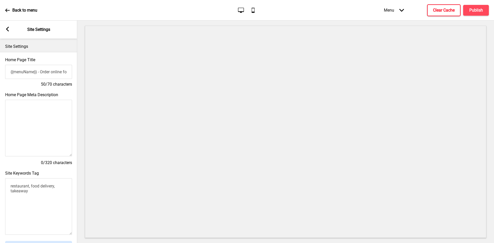
click at [24, 191] on textarea "restaurant, food delivery, takeaway" at bounding box center [38, 206] width 67 height 57
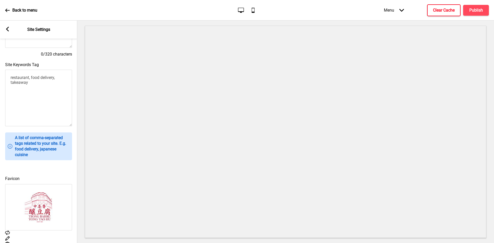
scroll to position [123, 0]
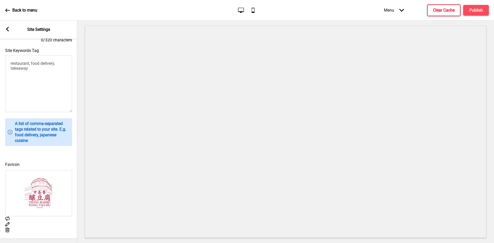
click at [5, 28] on div "Arrow left Site Settings" at bounding box center [38, 30] width 77 height 18
click at [7, 29] on icon at bounding box center [7, 29] width 3 height 5
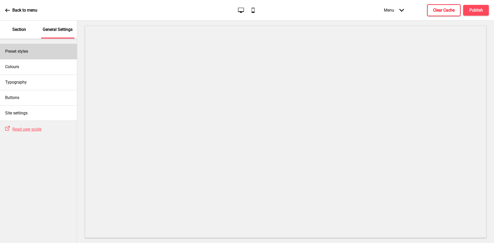
click at [30, 52] on div "Preset styles" at bounding box center [38, 51] width 77 height 15
select select "Custom"
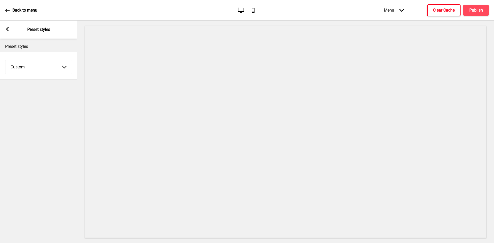
click at [5, 32] on div "Arrow left" at bounding box center [7, 30] width 5 height 6
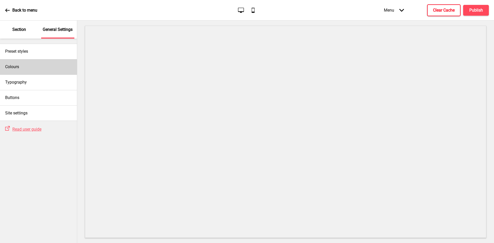
click at [33, 71] on div "Colours" at bounding box center [38, 66] width 77 height 15
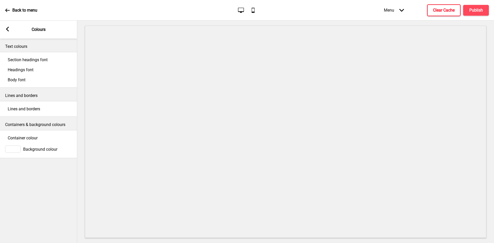
click at [9, 28] on rect at bounding box center [7, 29] width 5 height 5
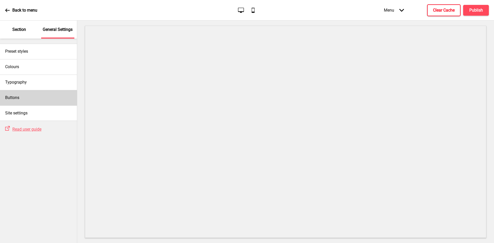
click at [24, 96] on div "Buttons" at bounding box center [38, 97] width 77 height 15
select select "square"
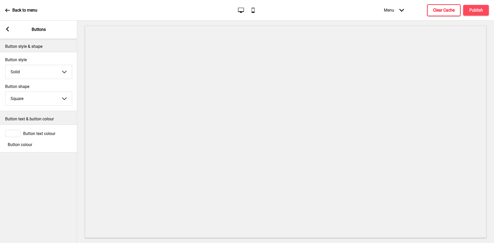
click at [8, 29] on rect at bounding box center [7, 29] width 5 height 5
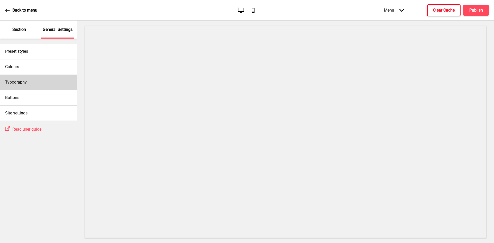
click at [39, 84] on div "Typography" at bounding box center [38, 82] width 77 height 15
select select "Cabin"
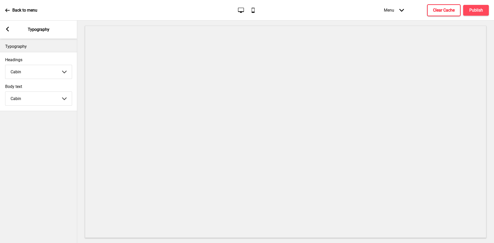
click at [7, 30] on icon at bounding box center [7, 29] width 3 height 5
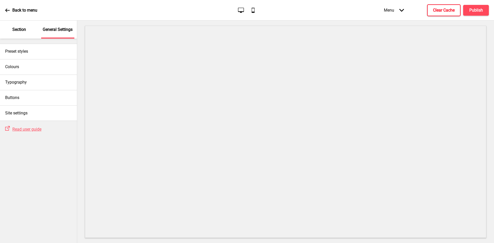
click at [12, 10] on p "Back to menu" at bounding box center [24, 10] width 25 height 6
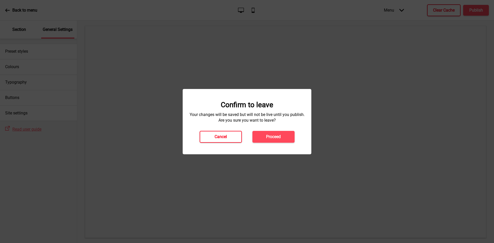
click at [229, 134] on button "Cancel" at bounding box center [220, 137] width 42 height 12
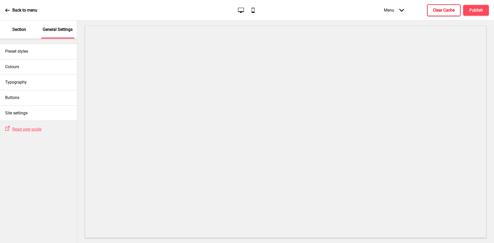
click at [394, 8] on div "Menu Arrow down" at bounding box center [393, 10] width 30 height 15
click at [402, 8] on icon "Arrow down" at bounding box center [401, 10] width 5 height 5
click at [377, 8] on div "Checkout" at bounding box center [380, 3] width 57 height 10
click at [382, 11] on div "Checkout Arrow down" at bounding box center [390, 10] width 37 height 15
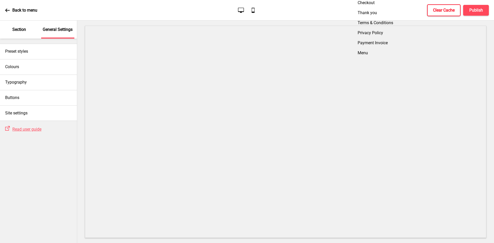
click at [369, 58] on div "Menu" at bounding box center [380, 53] width 57 height 10
click at [440, 6] on button "Clear Cache" at bounding box center [443, 10] width 33 height 12
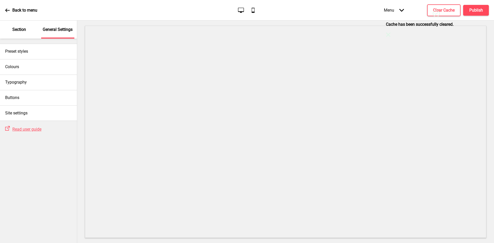
click at [476, 10] on div "Success Cache has been successfully cleared. Close" at bounding box center [437, 24] width 103 height 28
click at [470, 8] on h4 "Publish" at bounding box center [476, 10] width 14 height 6
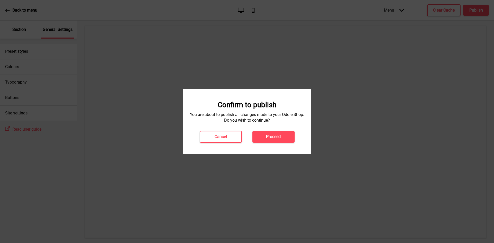
click at [274, 138] on h4 "Proceed" at bounding box center [273, 137] width 15 height 6
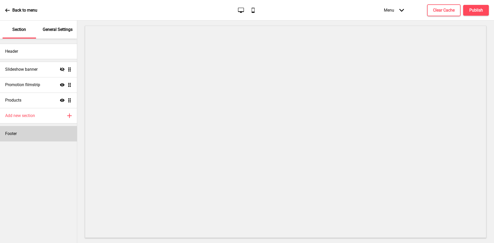
click at [32, 131] on div "Footer" at bounding box center [38, 133] width 77 height 15
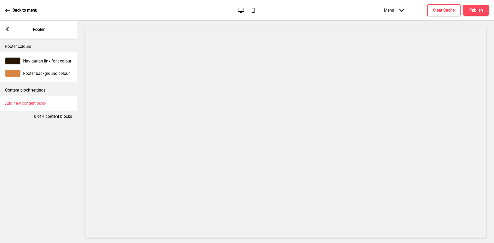
click at [46, 72] on span "Footer background colour" at bounding box center [46, 73] width 47 height 5
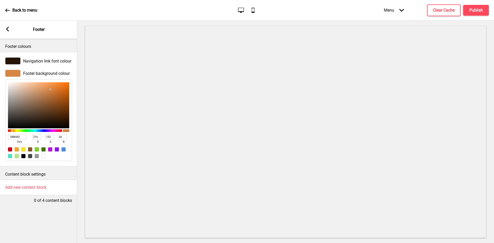
click at [17, 72] on div at bounding box center [12, 73] width 15 height 7
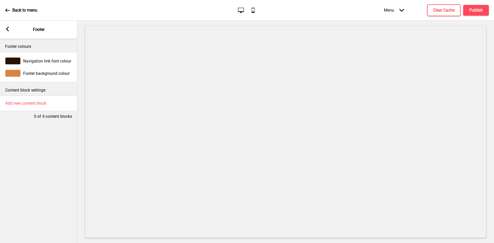
click at [17, 72] on div at bounding box center [12, 73] width 15 height 7
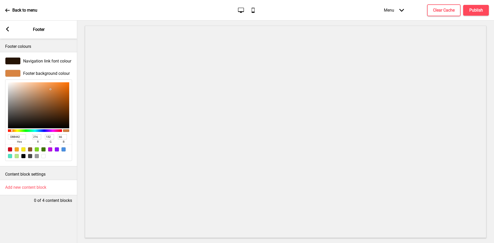
click at [16, 137] on input "D88442" at bounding box center [17, 136] width 18 height 5
paste input "9E2A2F"
type input "9E2A2F"
type input "158"
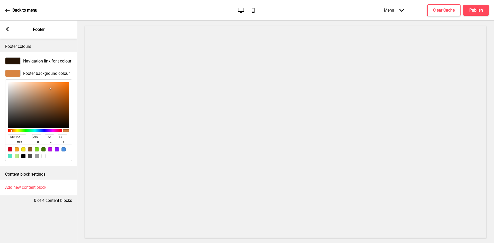
type input "42"
type input "47"
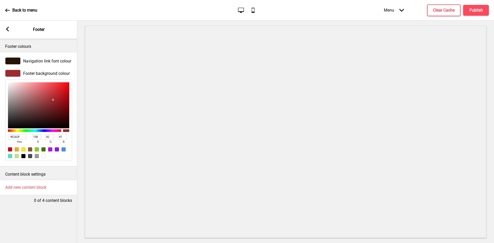
type input "9E2A2F"
click at [7, 27] on rect at bounding box center [7, 29] width 5 height 5
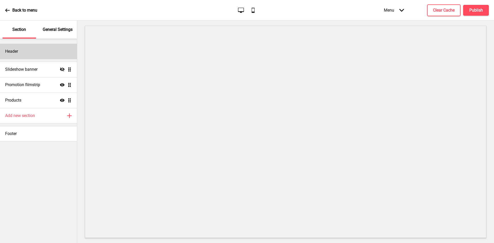
click at [25, 52] on div "Header" at bounding box center [38, 51] width 77 height 15
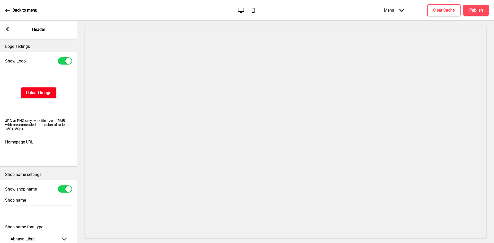
click at [38, 93] on h4 "Upload Image" at bounding box center [38, 93] width 25 height 6
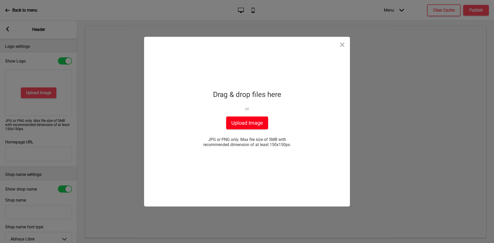
click at [237, 125] on button "Upload Image" at bounding box center [247, 122] width 42 height 13
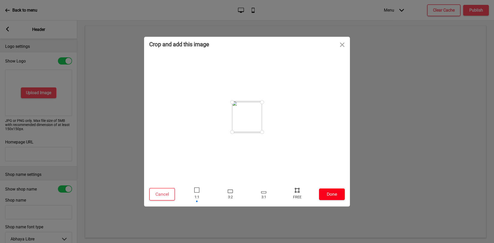
click at [324, 191] on button "Done" at bounding box center [332, 194] width 26 height 12
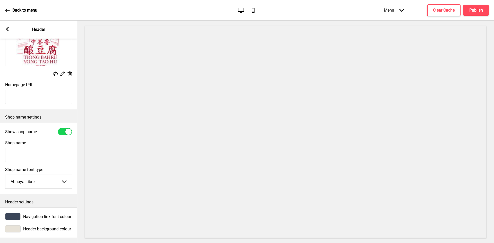
click at [66, 130] on div at bounding box center [68, 132] width 6 height 6
checkbox input "false"
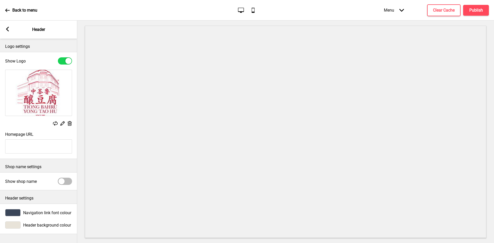
scroll to position [1, 0]
click at [36, 224] on span "Header background colour" at bounding box center [47, 225] width 48 height 5
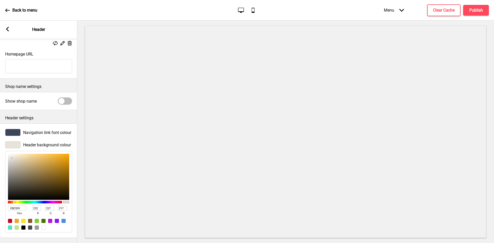
scroll to position [86, 0]
click at [19, 206] on input "E8E3D9" at bounding box center [17, 208] width 18 height 5
paste input "9E2A2F"
type input "9E2A2F"
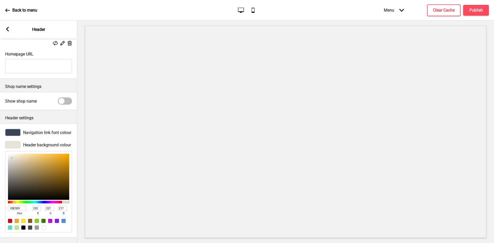
type input "158"
type input "42"
type input "47"
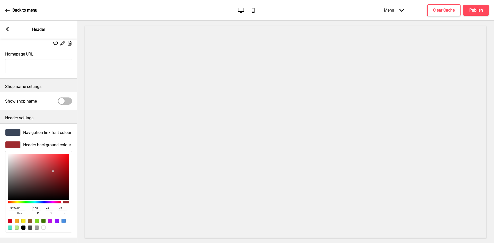
type input "9E2A2F"
click at [36, 130] on span "Navigation link font colour" at bounding box center [47, 132] width 48 height 5
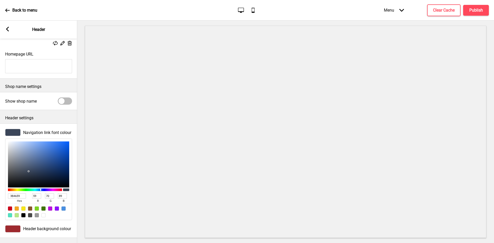
click at [13, 193] on input "3B4659" at bounding box center [17, 195] width 18 height 5
paste input "9E2A2F"
type input "9E2A2F"
type input "158"
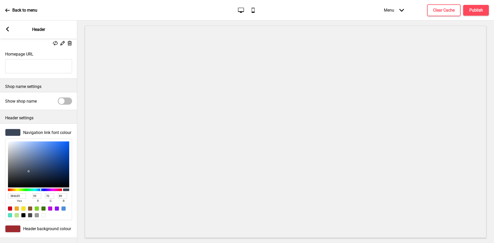
type input "42"
type input "47"
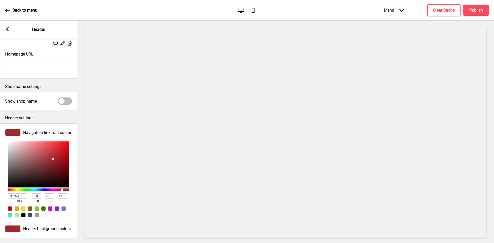
type input "9E2A2F"
click at [30, 226] on span "Header background colour" at bounding box center [47, 228] width 48 height 5
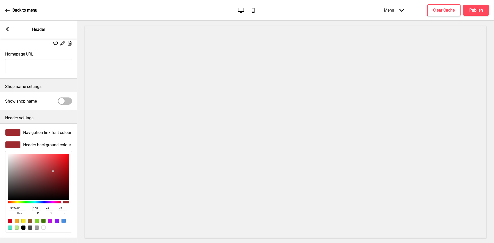
click at [18, 206] on input "9E2A2F" at bounding box center [17, 208] width 18 height 5
paste input "F5F1E1"
type input "F5F1E1"
type input "245"
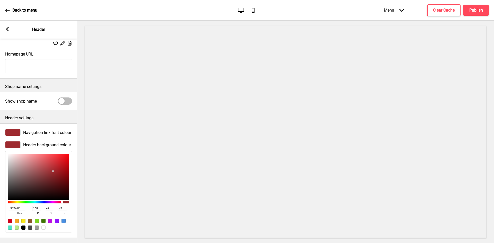
type input "241"
type input "225"
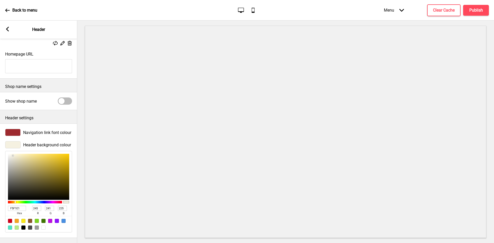
type input "F5F1E1"
click at [29, 142] on span "Header background colour" at bounding box center [47, 144] width 48 height 5
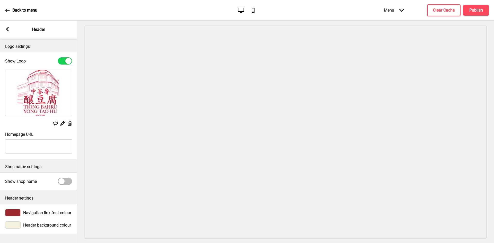
scroll to position [1, 0]
click at [13, 226] on div at bounding box center [12, 224] width 15 height 7
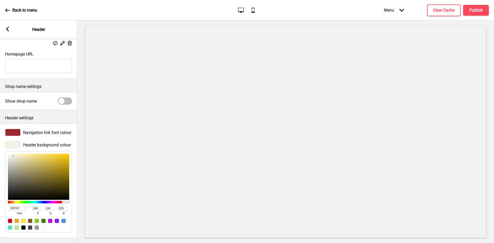
scroll to position [86, 0]
click at [43, 225] on div at bounding box center [43, 227] width 4 height 4
type input "FFFFFF"
type input "255"
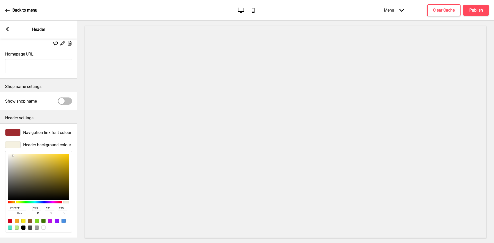
type input "255"
click at [7, 30] on icon at bounding box center [7, 29] width 3 height 5
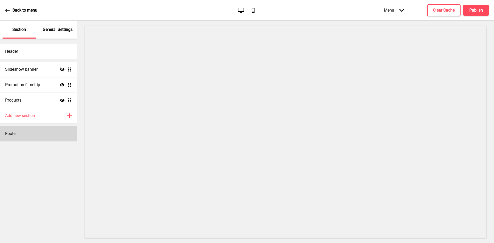
click at [33, 131] on div "Footer" at bounding box center [38, 133] width 77 height 15
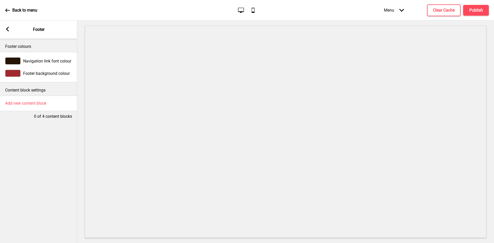
click at [32, 63] on span "Navigation link font colour" at bounding box center [47, 61] width 48 height 5
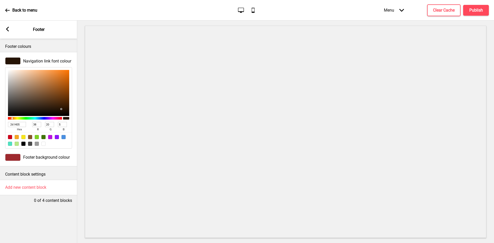
click at [42, 144] on div at bounding box center [43, 144] width 4 height 4
type input "FFFFFF"
type input "255"
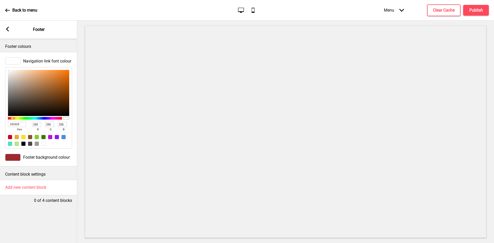
click at [34, 221] on div "Footer colours Navigation link font colour FFFFFF hex 255 r 255 g 255 b 100 a F…" at bounding box center [38, 141] width 77 height 204
click at [8, 29] on rect at bounding box center [7, 29] width 5 height 5
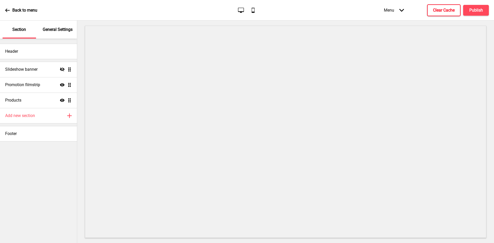
click at [445, 6] on button "Clear Cache" at bounding box center [443, 10] width 33 height 12
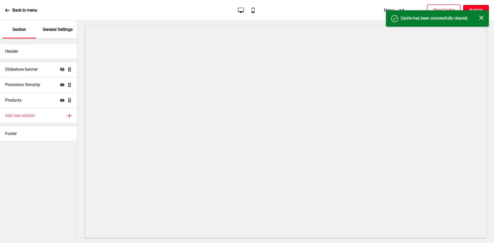
click at [470, 5] on button "Publish" at bounding box center [476, 10] width 26 height 11
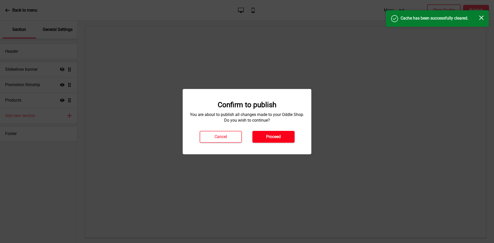
click at [273, 139] on h4 "Proceed" at bounding box center [273, 137] width 15 height 6
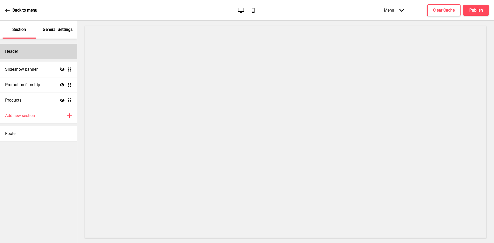
click at [43, 52] on div "Header" at bounding box center [38, 51] width 77 height 15
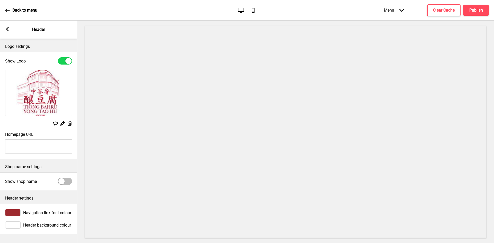
click at [68, 181] on div at bounding box center [65, 181] width 14 height 7
checkbox input "true"
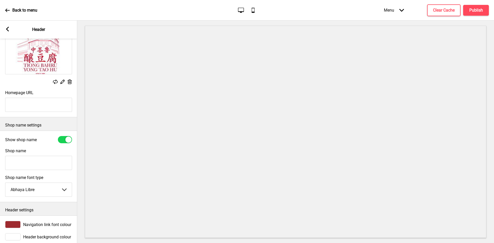
scroll to position [54, 0]
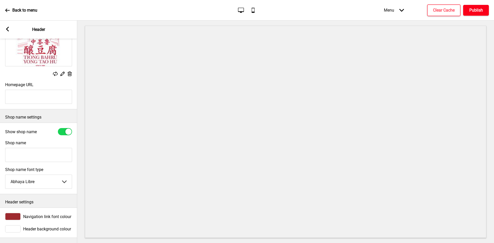
click at [472, 8] on h4 "Publish" at bounding box center [476, 10] width 14 height 6
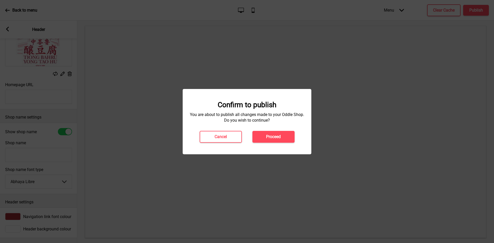
drag, startPoint x: 280, startPoint y: 135, endPoint x: 278, endPoint y: 133, distance: 3.1
click at [280, 135] on button "Proceed" at bounding box center [273, 137] width 42 height 12
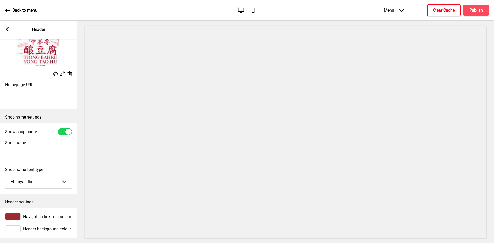
click at [455, 8] on button "Clear Cache" at bounding box center [443, 10] width 33 height 12
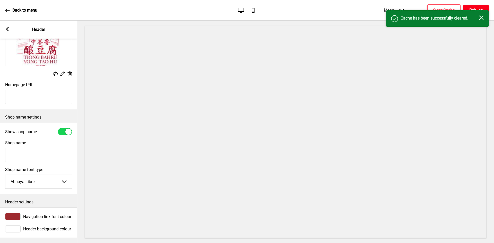
click at [473, 8] on h4 "Publish" at bounding box center [476, 10] width 14 height 6
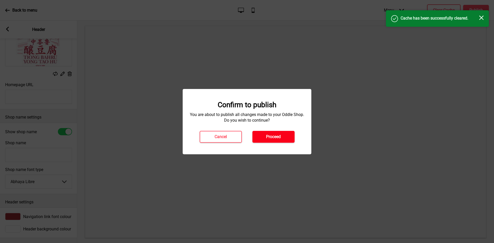
click at [270, 139] on h4 "Proceed" at bounding box center [273, 137] width 15 height 6
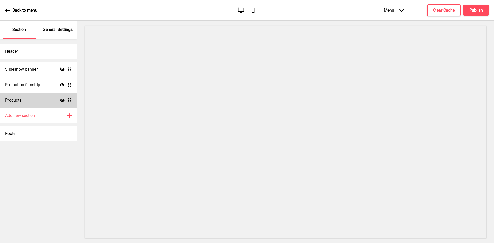
click at [47, 99] on div "Products Show Drag" at bounding box center [38, 100] width 77 height 15
select select "side"
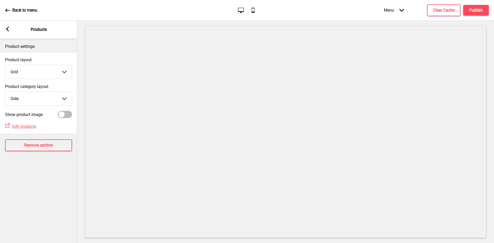
click at [62, 115] on div at bounding box center [61, 114] width 6 height 6
checkbox input "true"
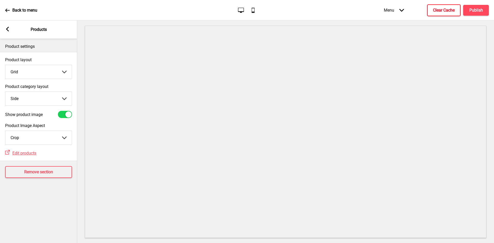
click at [447, 10] on h4 "Clear Cache" at bounding box center [444, 10] width 22 height 6
click at [52, 101] on select "Top Side" at bounding box center [38, 99] width 66 height 14
click at [54, 100] on select "Top Side" at bounding box center [38, 99] width 66 height 14
click at [39, 107] on div "Product category layout Side Top Side Arrow down" at bounding box center [38, 94] width 77 height 27
click at [42, 99] on select "Top Side" at bounding box center [38, 99] width 66 height 14
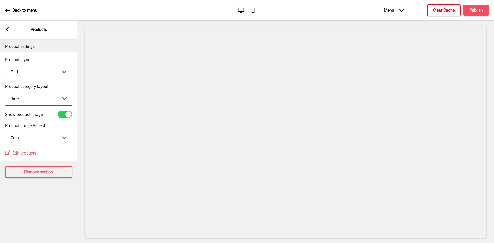
select select "top"
click at [5, 92] on select "Top Side" at bounding box center [38, 99] width 66 height 14
click at [37, 72] on select "Grid List" at bounding box center [38, 72] width 66 height 14
select select "list"
click at [5, 65] on select "Grid List" at bounding box center [38, 72] width 66 height 14
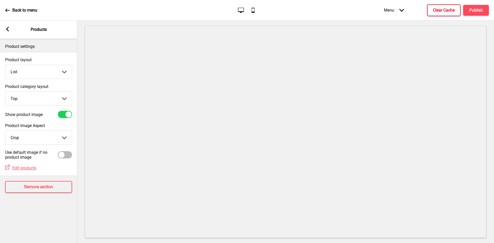
click at [448, 9] on h4 "Clear Cache" at bounding box center [444, 10] width 22 height 6
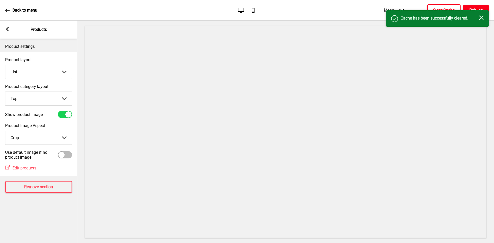
click at [469, 7] on h4 "Publish" at bounding box center [476, 10] width 14 height 6
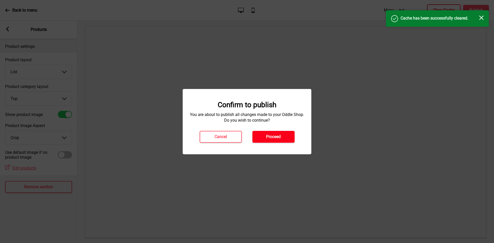
click at [270, 139] on h4 "Proceed" at bounding box center [273, 137] width 15 height 6
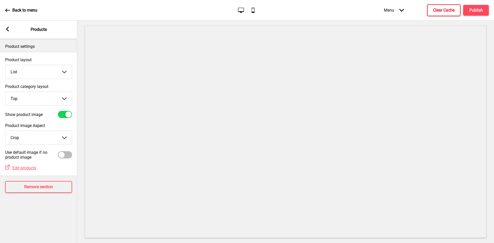
click at [29, 133] on select "Crop Natural" at bounding box center [38, 138] width 66 height 14
click at [5, 131] on select "Crop Natural" at bounding box center [38, 138] width 66 height 14
click at [33, 137] on select "Crop Natural" at bounding box center [38, 138] width 66 height 14
click at [5, 131] on select "Crop Natural" at bounding box center [38, 138] width 66 height 14
click at [27, 137] on select "Crop Natural" at bounding box center [38, 138] width 66 height 14
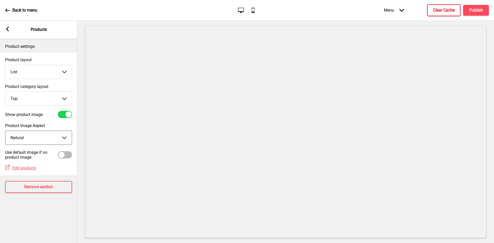
select select "cover"
click at [5, 131] on select "Crop Natural" at bounding box center [38, 138] width 66 height 14
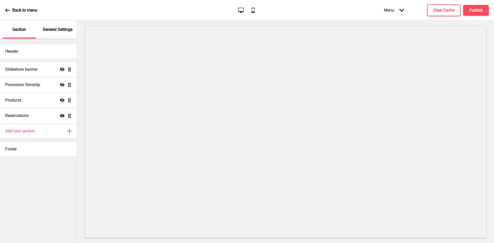
click at [398, 9] on div "Menu Arrow down" at bounding box center [393, 10] width 30 height 15
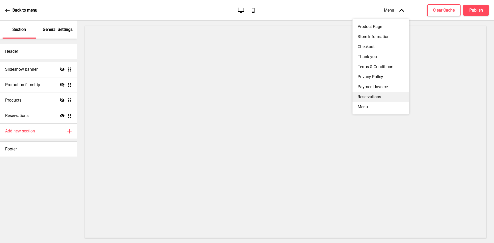
click at [369, 100] on div "Reservations" at bounding box center [380, 97] width 57 height 10
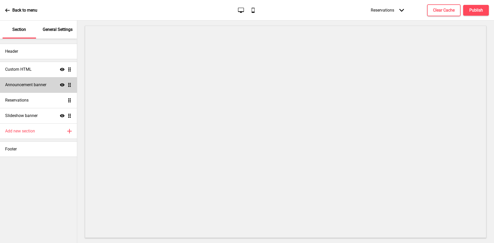
click at [37, 81] on div "Announcement banner Show Drag" at bounding box center [38, 84] width 77 height 15
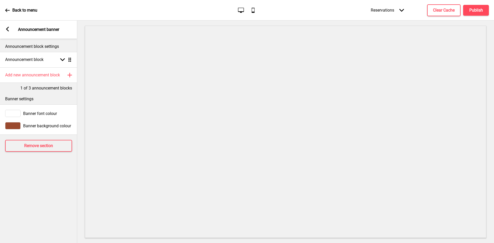
click at [8, 30] on rect at bounding box center [7, 29] width 5 height 5
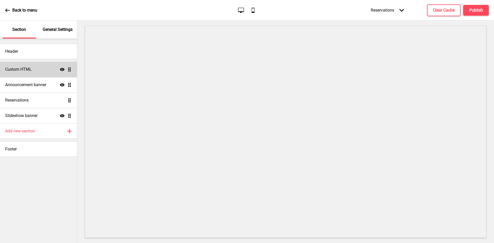
click at [38, 67] on div "Custom HTML Show Drag" at bounding box center [38, 69] width 77 height 15
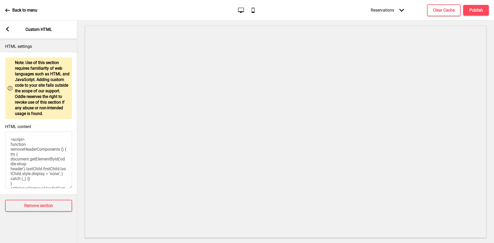
click at [9, 28] on rect at bounding box center [7, 29] width 5 height 5
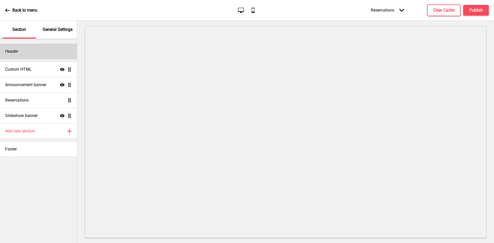
click at [52, 50] on div "Header" at bounding box center [38, 51] width 77 height 15
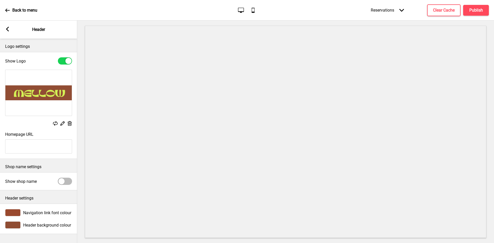
scroll to position [1, 0]
click at [6, 28] on rect at bounding box center [7, 29] width 5 height 5
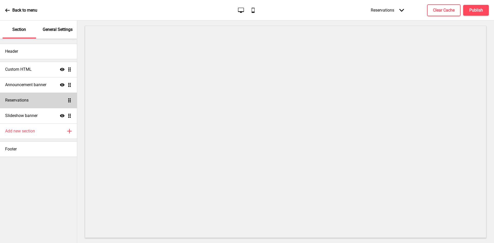
click at [37, 98] on div "Reservations Drag" at bounding box center [38, 100] width 77 height 15
select select "background"
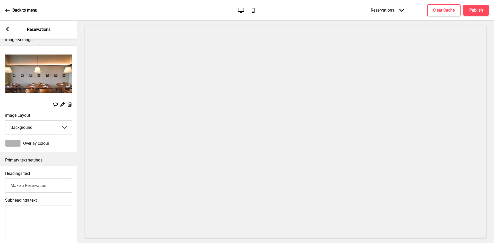
scroll to position [0, 0]
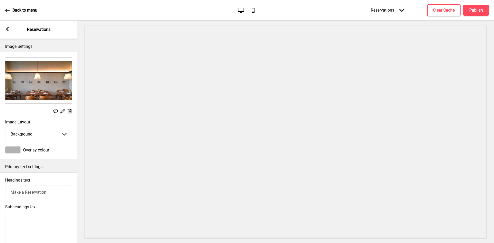
click at [7, 29] on icon at bounding box center [7, 29] width 3 height 5
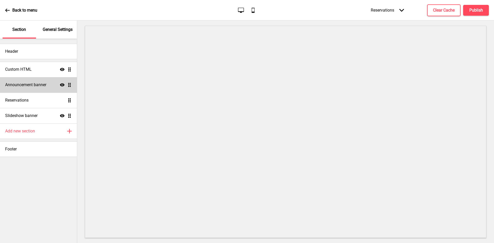
click at [34, 84] on h4 "Announcement banner" at bounding box center [25, 85] width 41 height 6
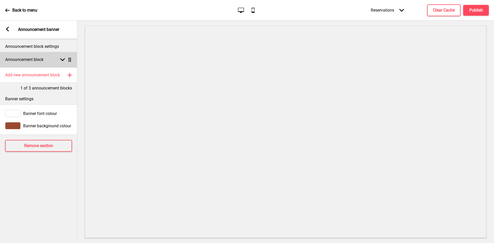
click at [45, 57] on div "Announcement block Arrow down Drag" at bounding box center [38, 59] width 77 height 15
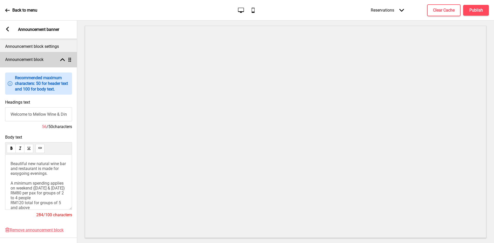
click at [45, 57] on div "Announcement block Arrow up Drag" at bounding box center [38, 59] width 77 height 15
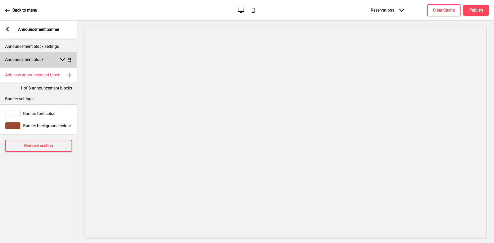
click at [51, 60] on div "Announcement block Arrow down Drag" at bounding box center [38, 59] width 77 height 15
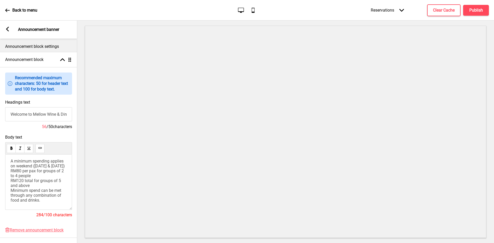
scroll to position [22, 0]
click at [9, 165] on div "Beautiful new natural wine bar and restaurant is made for easygoing evenings. A…" at bounding box center [38, 181] width 67 height 55
drag, startPoint x: 11, startPoint y: 165, endPoint x: 58, endPoint y: 210, distance: 65.8
click at [58, 210] on div "Body text Beautiful new natural wine bar and restaurant is made for easygoing e…" at bounding box center [38, 179] width 67 height 88
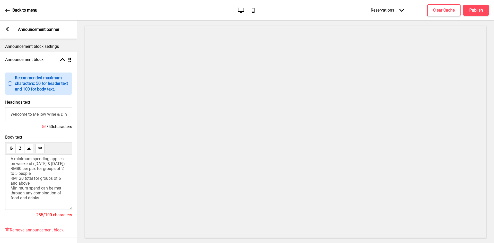
scroll to position [0, 0]
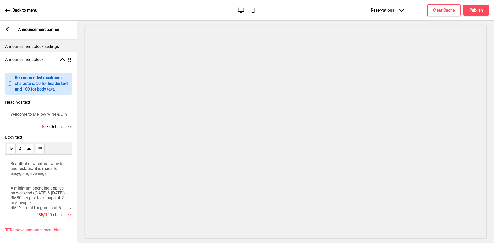
click at [38, 183] on p "Beautiful new natural wine bar and restaurant is made for easygoing evenings. A…" at bounding box center [39, 195] width 56 height 68
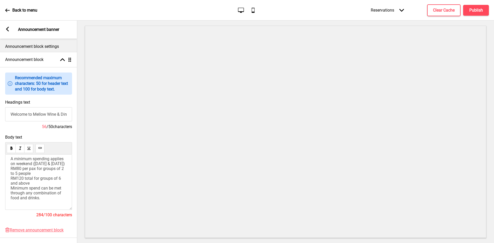
scroll to position [47, 0]
click at [438, 9] on h4 "Clear Cache" at bounding box center [444, 10] width 22 height 6
click at [471, 7] on h4 "Publish" at bounding box center [476, 10] width 14 height 6
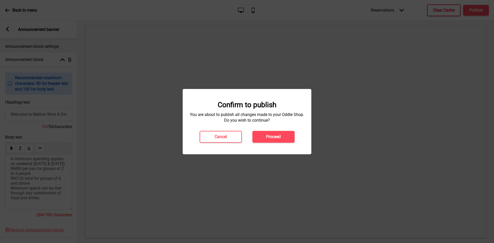
click at [279, 139] on h4 "Proceed" at bounding box center [273, 137] width 15 height 6
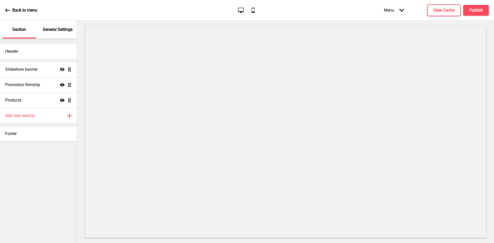
click at [57, 30] on p "General Settings" at bounding box center [58, 30] width 30 height 6
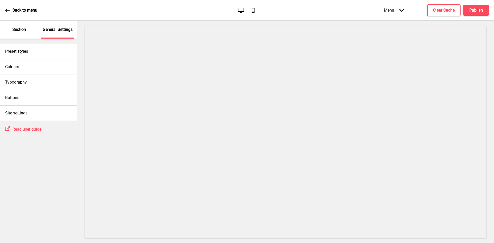
click at [21, 29] on p "Section" at bounding box center [19, 30] width 14 height 6
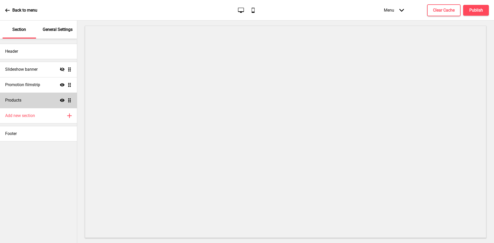
click at [31, 106] on div "Products Show Drag" at bounding box center [38, 100] width 77 height 15
select select "list"
select select "contain"
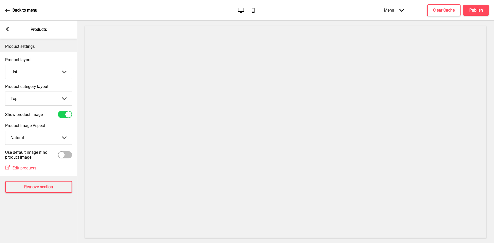
click at [50, 99] on select "Top Side" at bounding box center [38, 99] width 66 height 14
select select "side"
click at [5, 92] on select "Top Side" at bounding box center [38, 99] width 66 height 14
click at [33, 135] on select "Crop Natural" at bounding box center [38, 138] width 66 height 14
select select "cover"
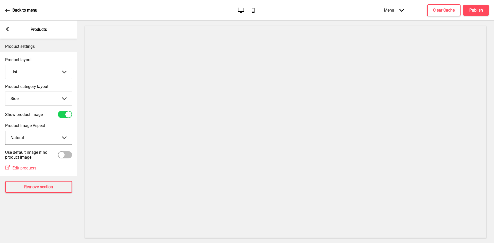
click at [5, 131] on select "Crop Natural" at bounding box center [38, 138] width 66 height 14
click at [61, 116] on div at bounding box center [65, 114] width 14 height 7
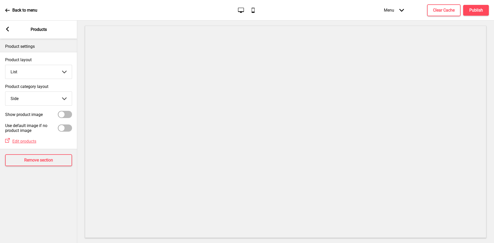
click at [62, 115] on div at bounding box center [61, 114] width 6 height 6
checkbox input "true"
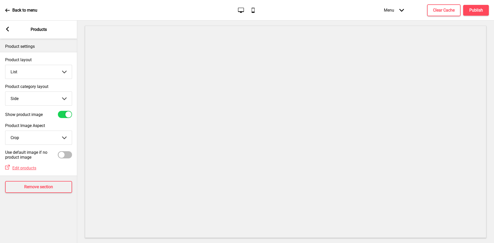
click at [50, 74] on select "Grid List" at bounding box center [38, 72] width 66 height 14
select select "grid"
click at [5, 65] on select "Grid List" at bounding box center [38, 72] width 66 height 14
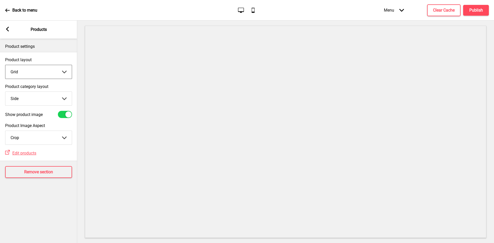
click at [38, 95] on select "Top Side" at bounding box center [38, 99] width 66 height 14
select select "top"
click at [5, 92] on select "Top Side" at bounding box center [38, 99] width 66 height 14
click at [47, 71] on select "Grid List" at bounding box center [38, 72] width 66 height 14
click at [5, 65] on select "Grid List" at bounding box center [38, 72] width 66 height 14
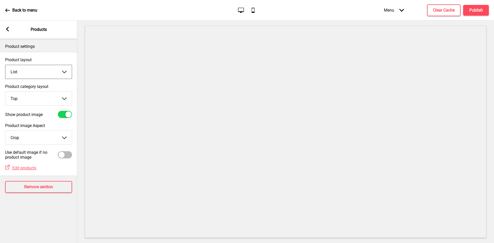
click at [35, 100] on select "Top Side" at bounding box center [38, 99] width 66 height 14
click at [38, 77] on select "Grid List" at bounding box center [38, 72] width 66 height 14
select select "grid"
click at [5, 65] on select "Grid List" at bounding box center [38, 72] width 66 height 14
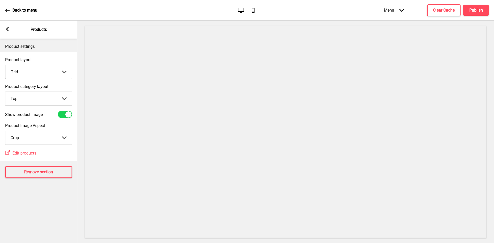
click at [43, 138] on select "Crop Natural" at bounding box center [38, 138] width 66 height 14
click at [5, 131] on select "Crop Natural" at bounding box center [38, 138] width 66 height 14
click at [44, 134] on select "Crop Natural" at bounding box center [38, 138] width 66 height 14
select select "cover"
click at [5, 131] on select "Crop Natural" at bounding box center [38, 138] width 66 height 14
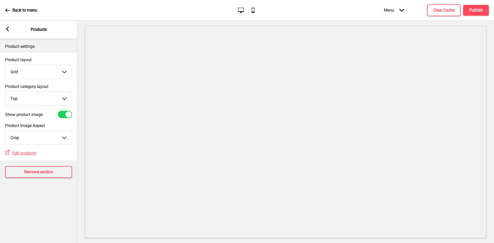
click at [11, 11] on div "Back to menu" at bounding box center [21, 10] width 32 height 14
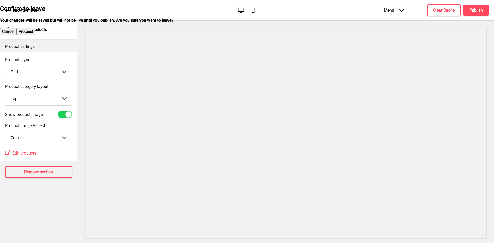
click at [16, 35] on button "Cancel" at bounding box center [8, 31] width 16 height 7
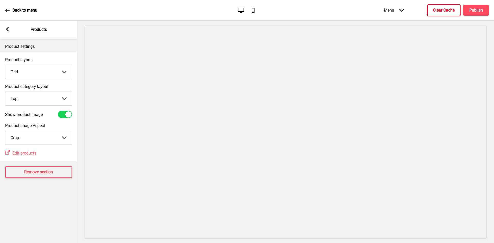
click at [440, 12] on h4 "Clear Cache" at bounding box center [444, 10] width 22 height 6
click at [69, 114] on div at bounding box center [68, 114] width 6 height 6
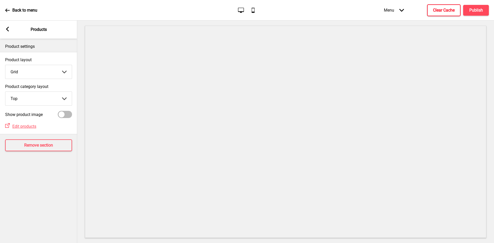
click at [69, 114] on div at bounding box center [65, 114] width 14 height 7
checkbox input "true"
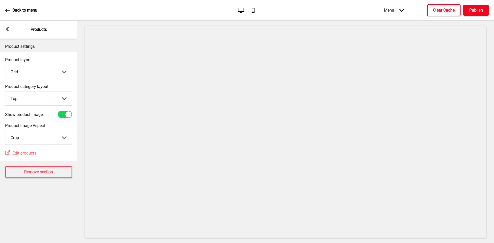
click at [473, 10] on h4 "Publish" at bounding box center [476, 10] width 14 height 6
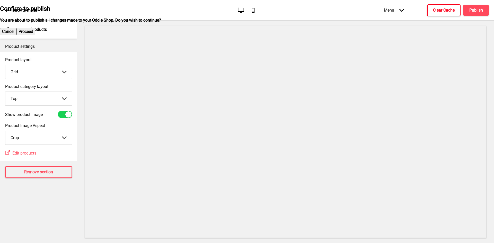
click at [35, 35] on button "Proceed" at bounding box center [25, 31] width 19 height 7
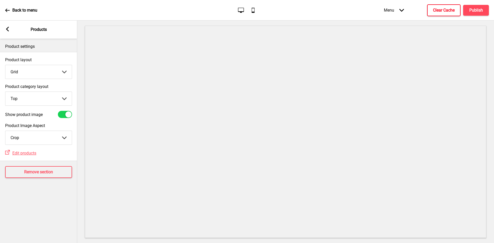
click at [44, 73] on select "Grid List" at bounding box center [38, 72] width 66 height 14
select select "list"
click at [5, 65] on select "Grid List" at bounding box center [38, 72] width 66 height 14
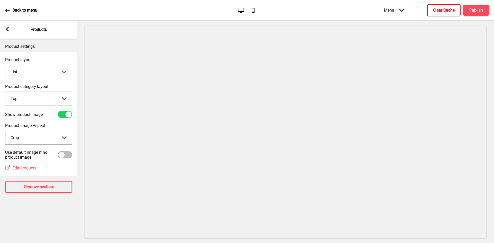
click at [60, 141] on select "Crop Natural" at bounding box center [38, 138] width 66 height 14
click at [454, 8] on h4 "Clear Cache" at bounding box center [444, 10] width 22 height 6
click at [472, 8] on h4 "Publish" at bounding box center [476, 10] width 14 height 6
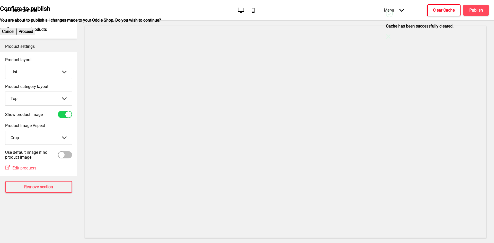
click at [35, 35] on button "Proceed" at bounding box center [25, 31] width 19 height 7
